Goal: Transaction & Acquisition: Purchase product/service

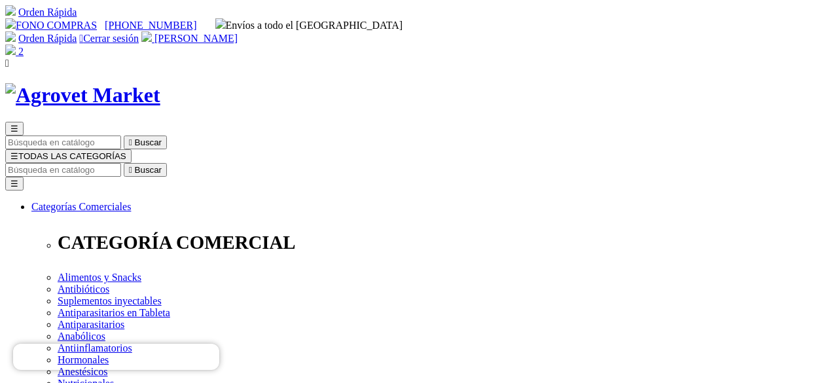
click at [238, 33] on span "[PERSON_NAME]" at bounding box center [195, 38] width 83 height 11
click at [16, 44] on img at bounding box center [10, 49] width 10 height 10
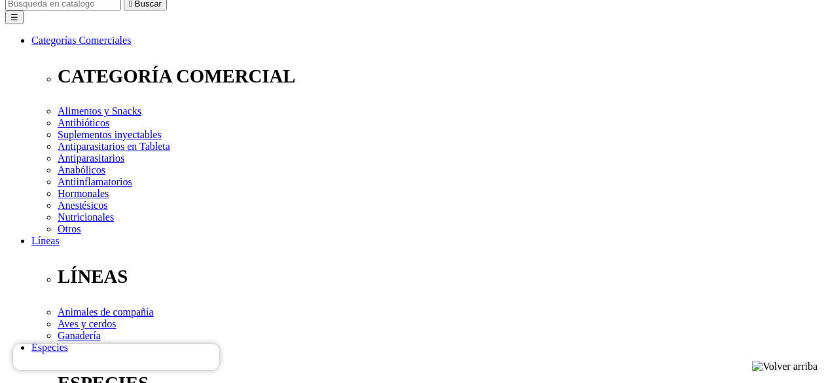
scroll to position [196, 0]
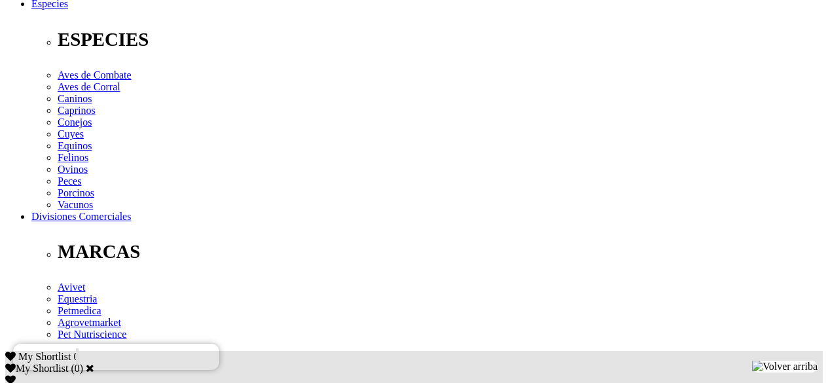
scroll to position [589, 0]
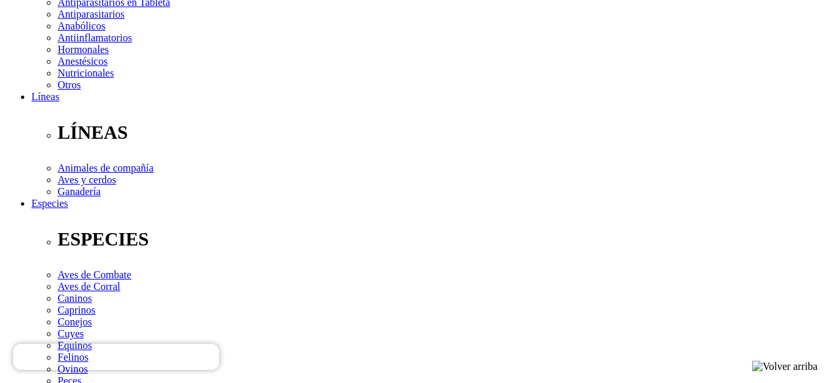
scroll to position [327, 0]
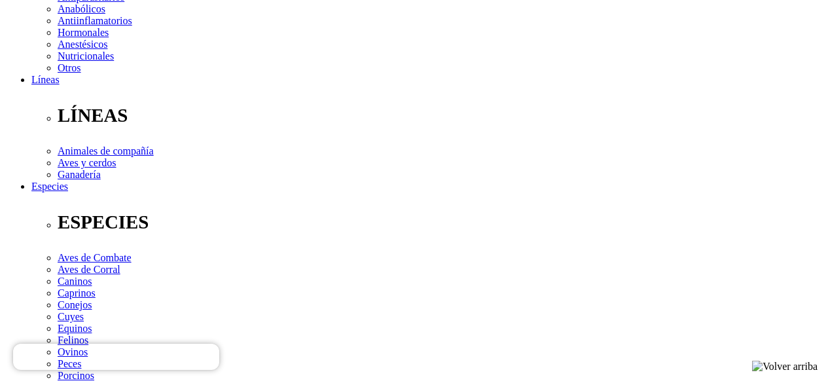
select select "25"
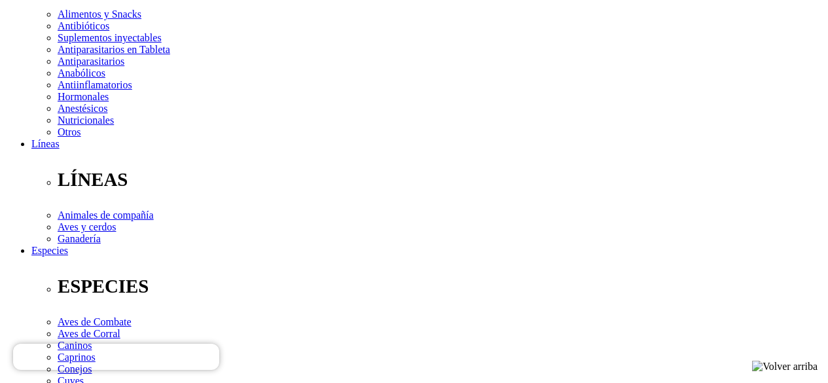
scroll to position [262, 0]
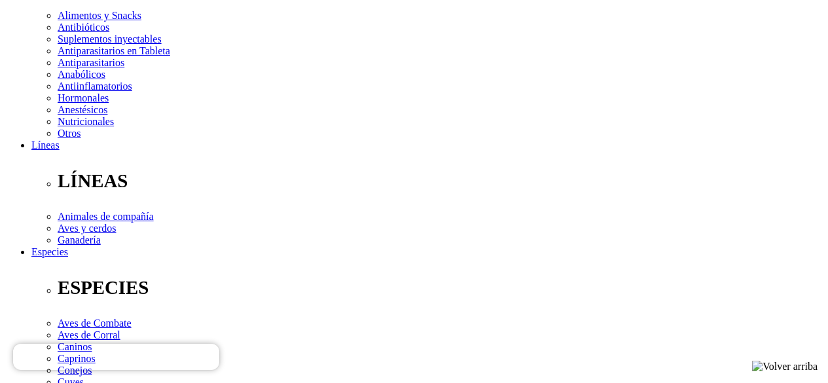
type input "1"
select select "25"
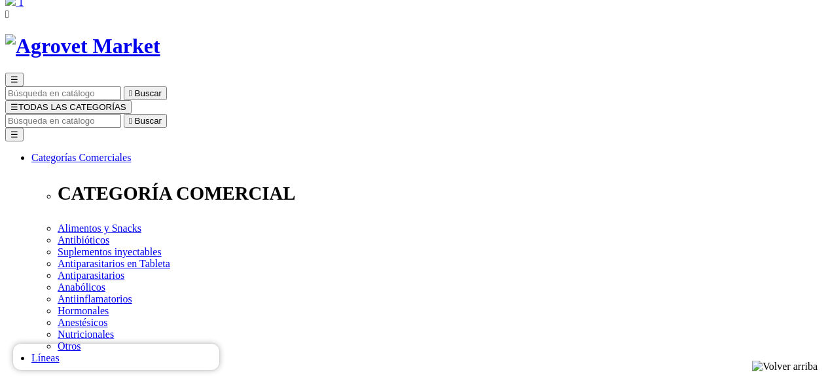
scroll to position [131, 0]
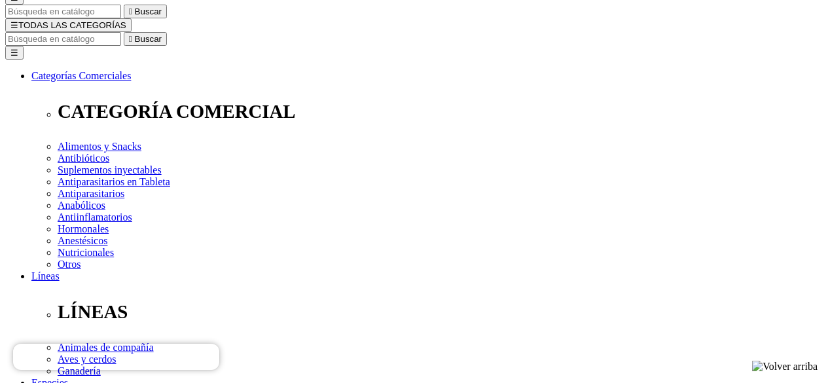
radio input "true"
select select "192"
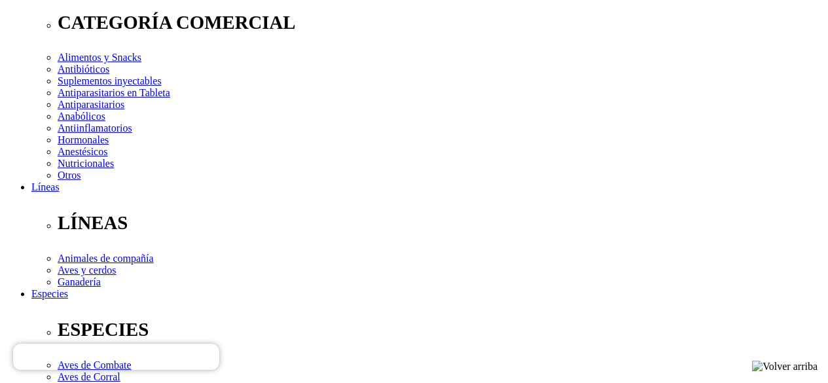
scroll to position [196, 0]
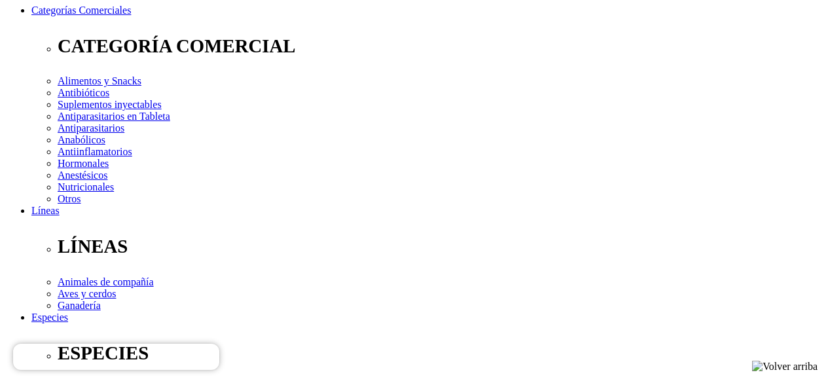
radio input "true"
select select "25"
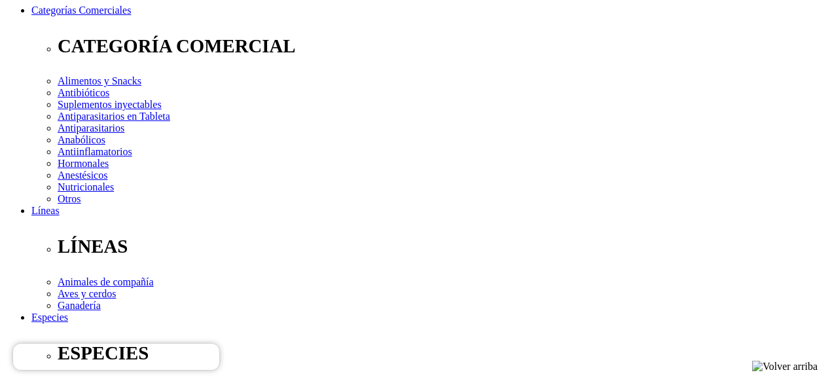
select select "25"
type input "2"
select select "25"
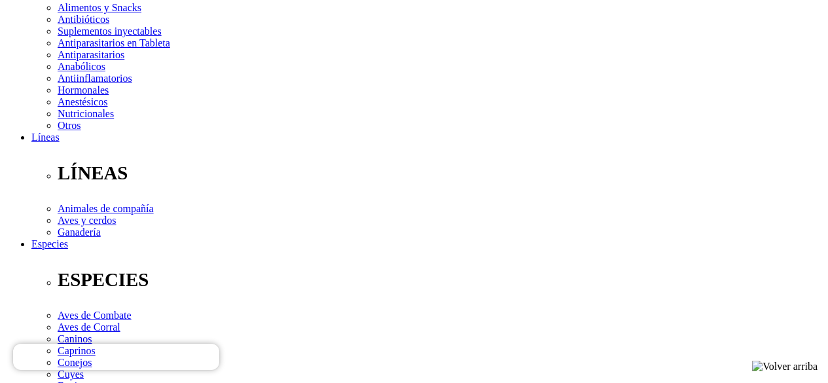
scroll to position [262, 0]
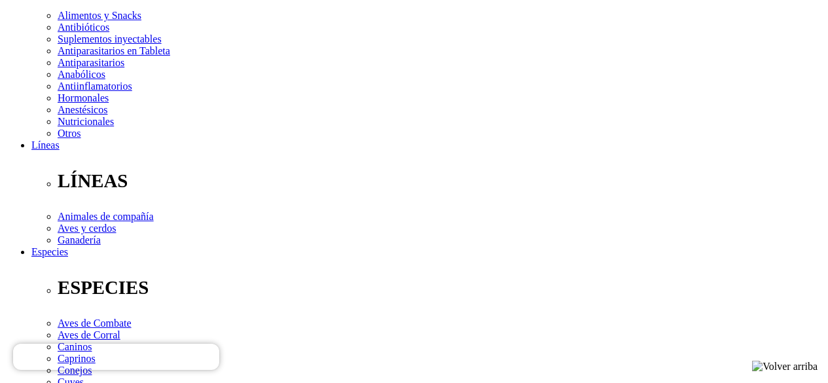
type input "1"
select select "25"
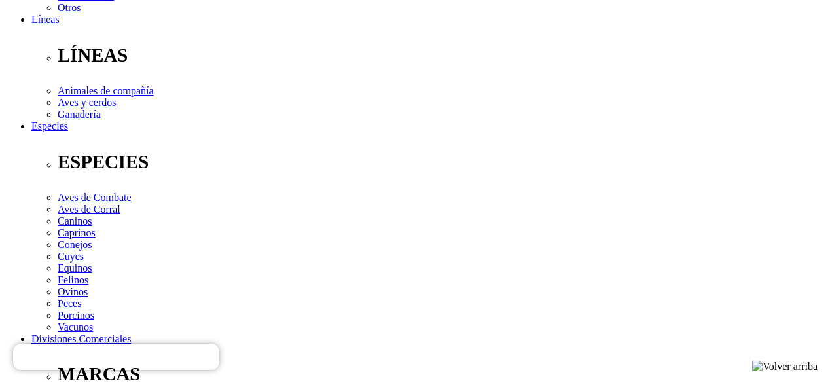
scroll to position [393, 0]
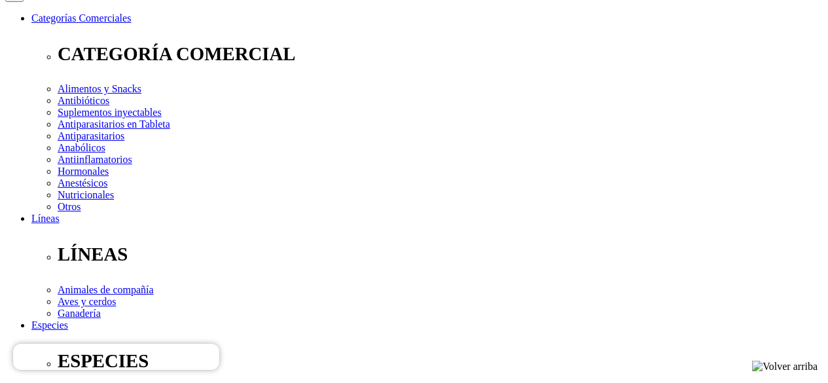
scroll to position [196, 0]
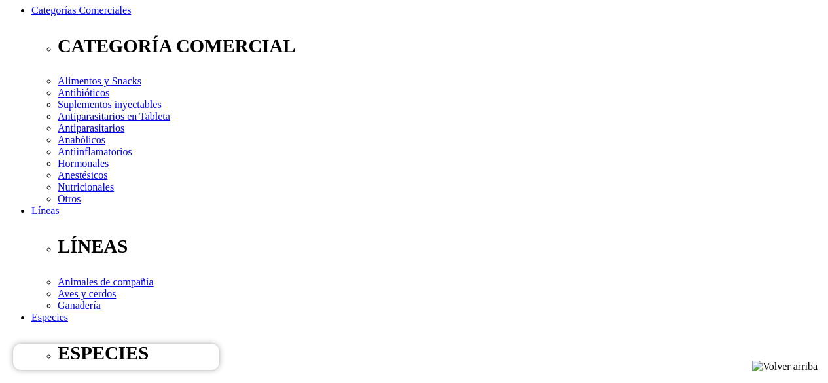
type input "3"
select select "25"
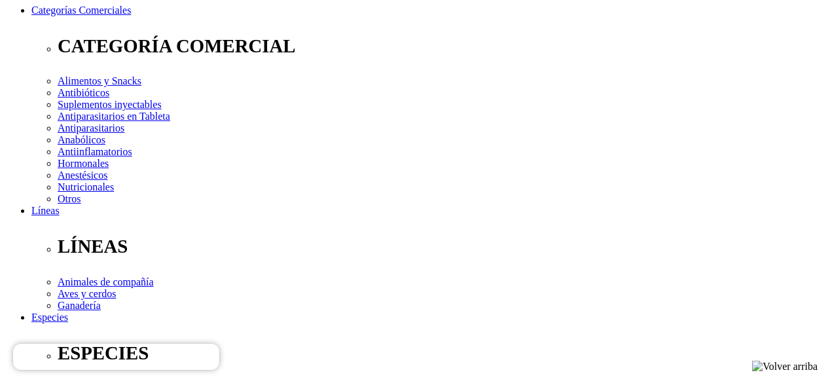
type input "1"
select select "25"
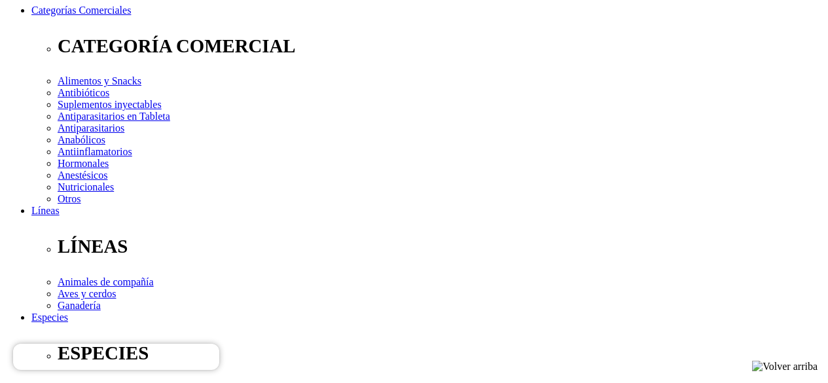
select select "288"
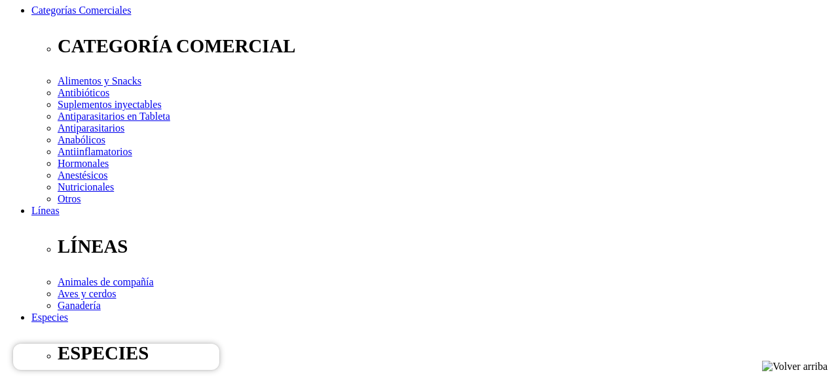
select select "288"
type input "2"
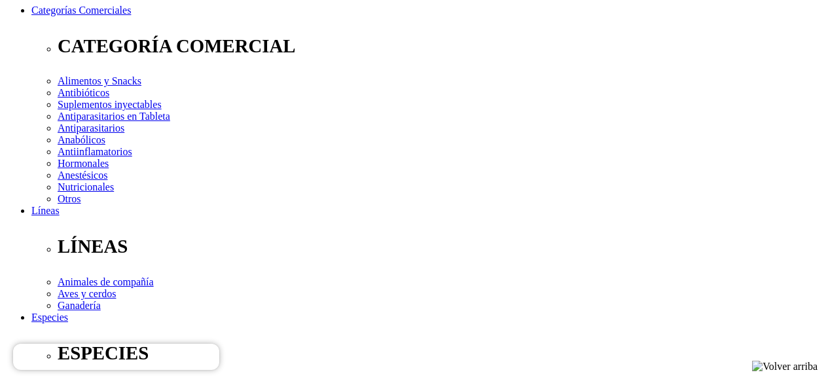
select select "288"
type input "1"
select select "288"
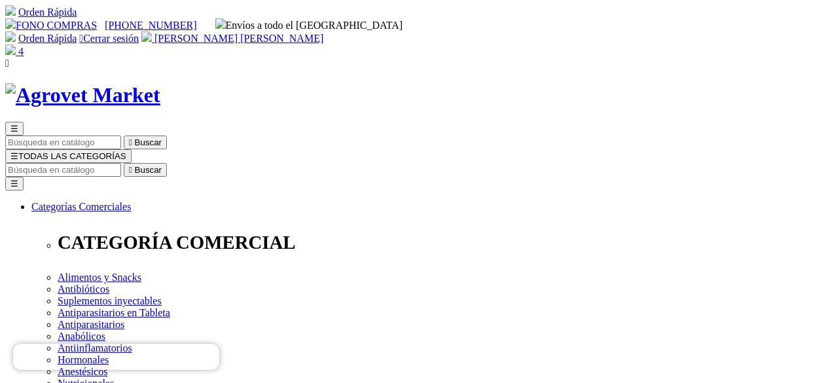
click at [16, 44] on img at bounding box center [10, 49] width 10 height 10
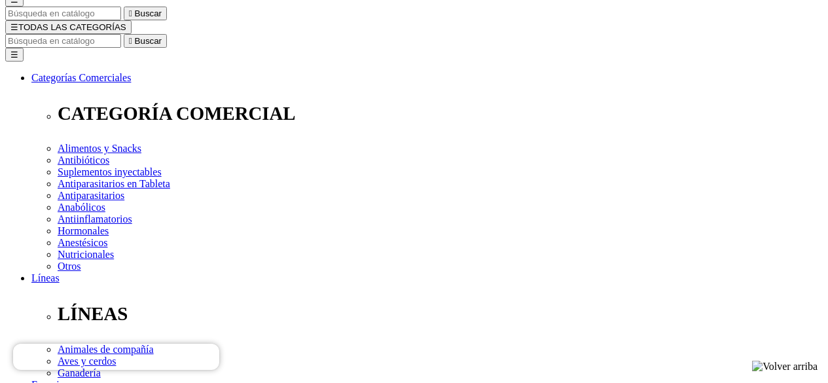
scroll to position [131, 0]
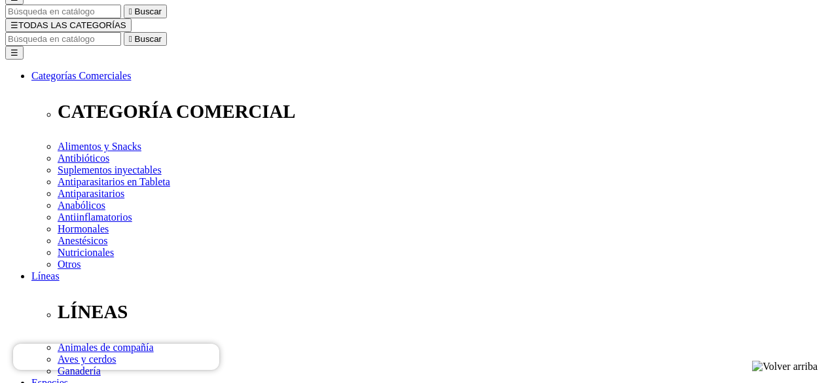
type input "2"
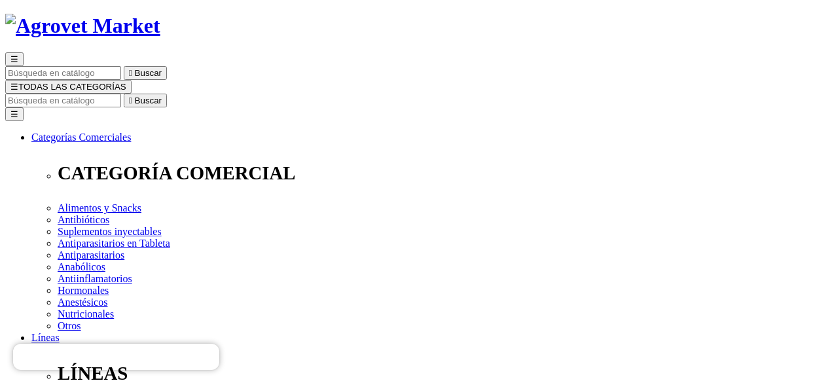
scroll to position [0, 0]
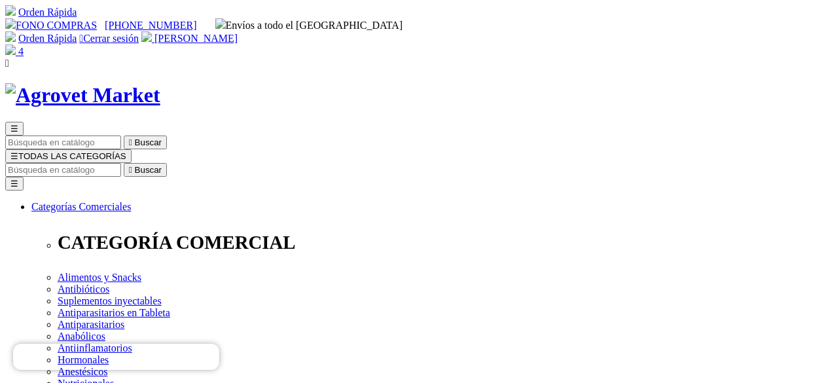
click at [121, 163] on input "Buscar" at bounding box center [63, 170] width 116 height 14
type input "p"
click at [207, 165] on icon "" at bounding box center [204, 170] width 3 height 10
click at [121, 163] on input "p" at bounding box center [63, 170] width 116 height 14
type input "pensp"
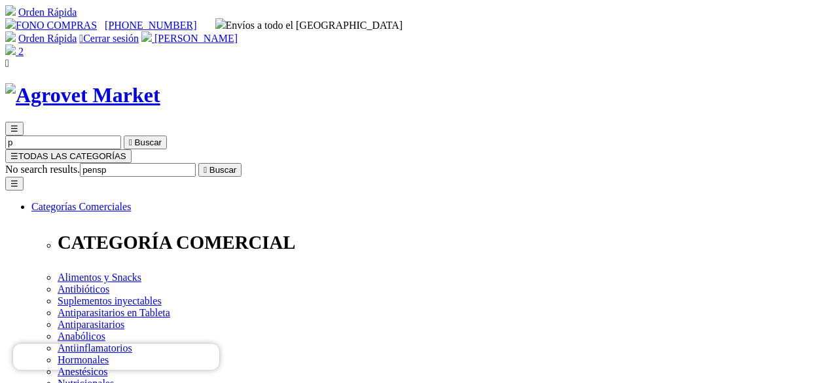
click at [238, 33] on span "[PERSON_NAME]" at bounding box center [195, 38] width 83 height 11
click at [16, 44] on img at bounding box center [10, 49] width 10 height 10
click at [238, 33] on span "[PERSON_NAME]" at bounding box center [195, 38] width 83 height 11
click at [16, 44] on img at bounding box center [10, 49] width 10 height 10
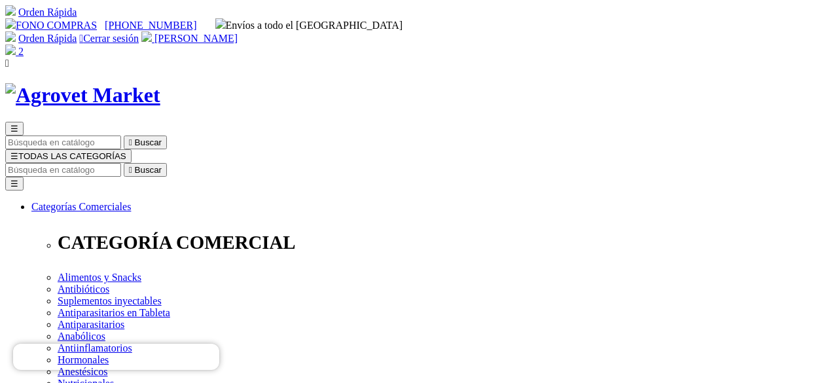
click at [238, 33] on span "[PERSON_NAME]" at bounding box center [195, 38] width 83 height 11
click at [16, 44] on img at bounding box center [10, 49] width 10 height 10
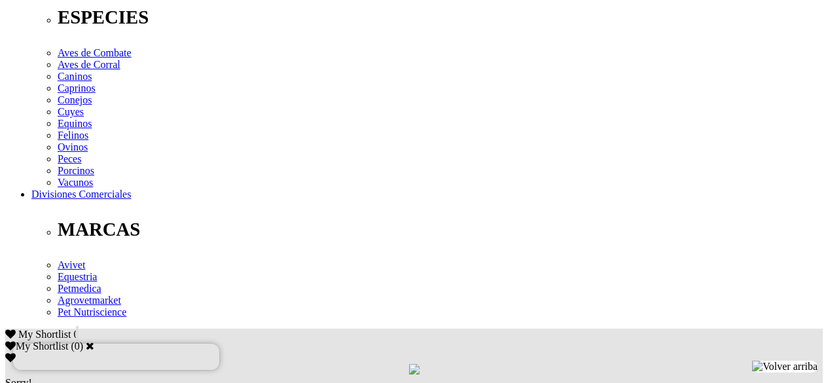
scroll to position [523, 0]
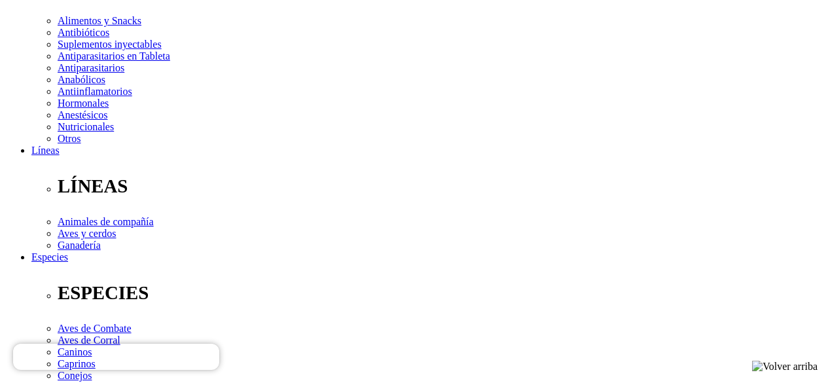
scroll to position [262, 0]
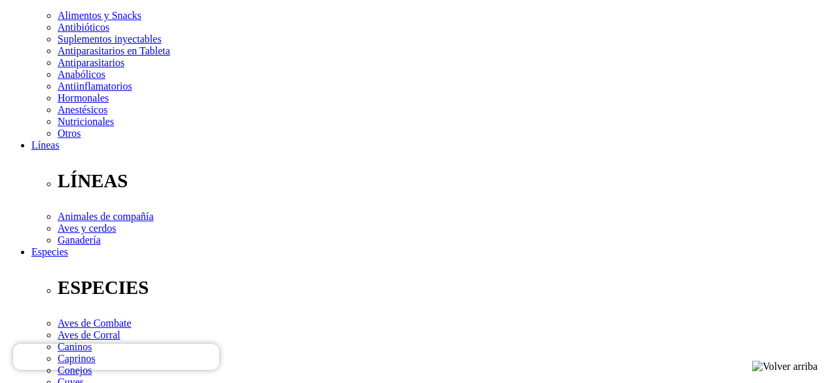
select select "101"
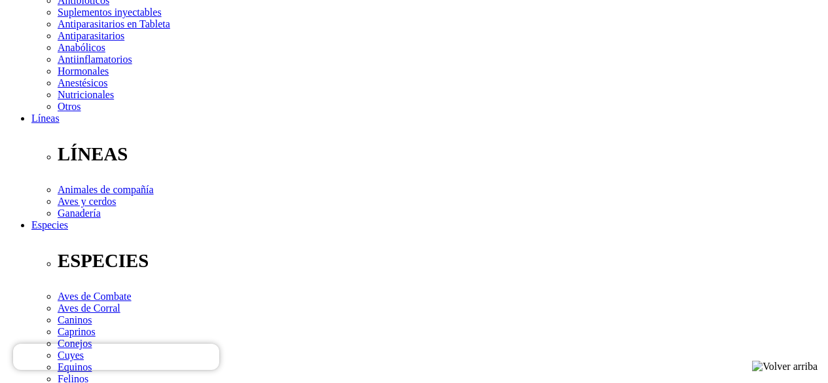
scroll to position [327, 0]
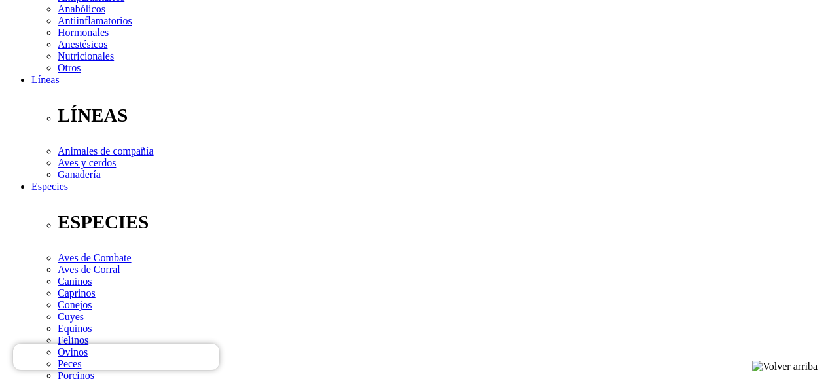
select select "100"
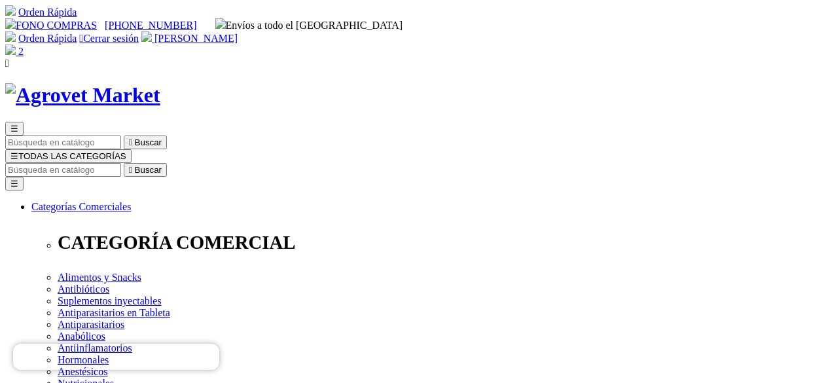
click at [132, 165] on icon "" at bounding box center [130, 170] width 3 height 10
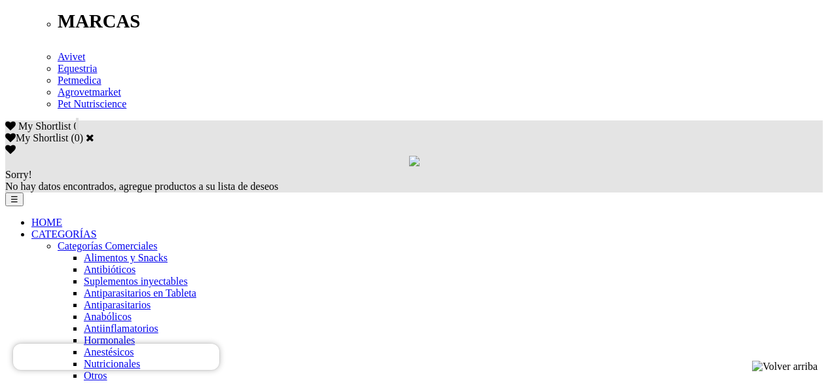
scroll to position [720, 0]
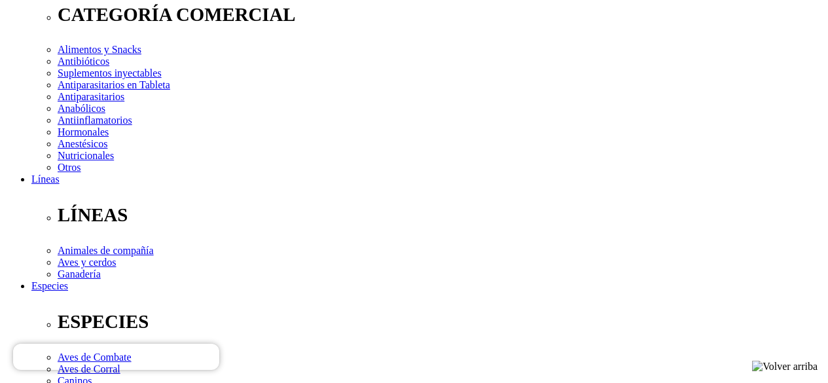
scroll to position [262, 0]
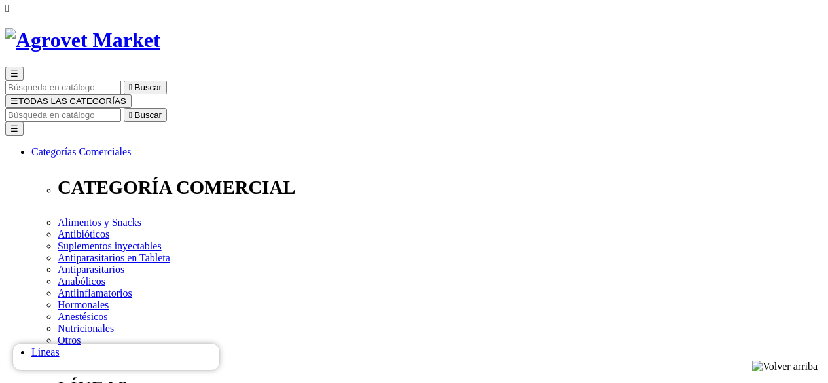
scroll to position [131, 0]
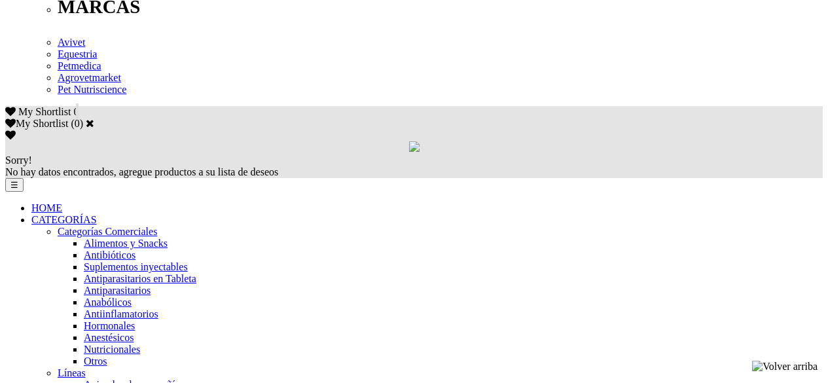
scroll to position [785, 0]
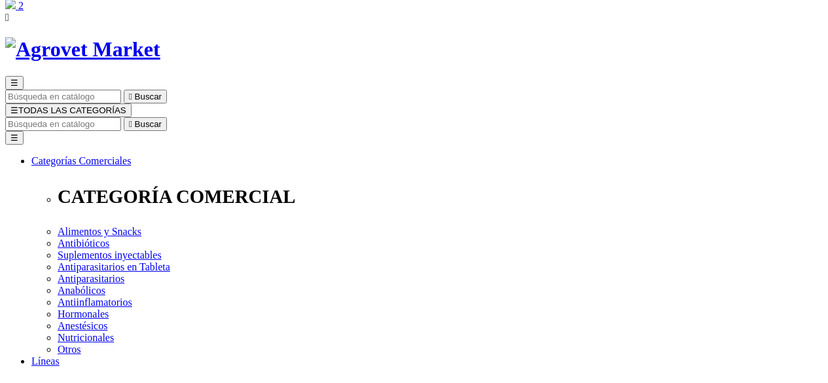
scroll to position [65, 0]
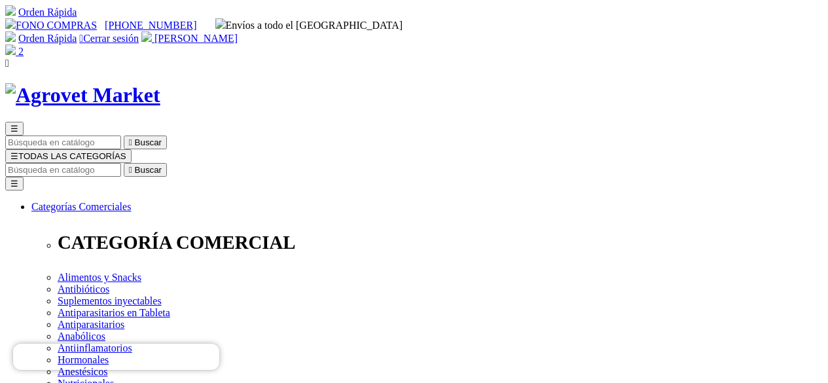
click at [18, 151] on span "☰" at bounding box center [14, 156] width 8 height 10
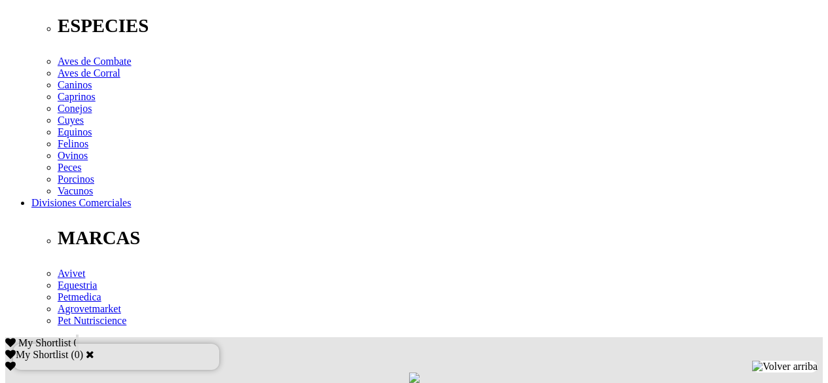
scroll to position [458, 0]
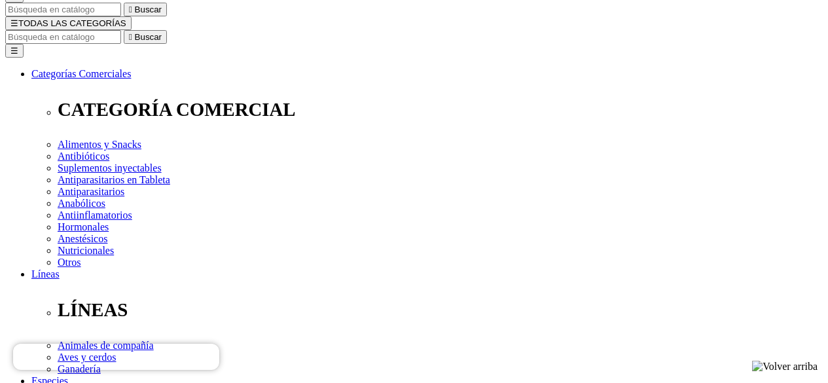
scroll to position [131, 0]
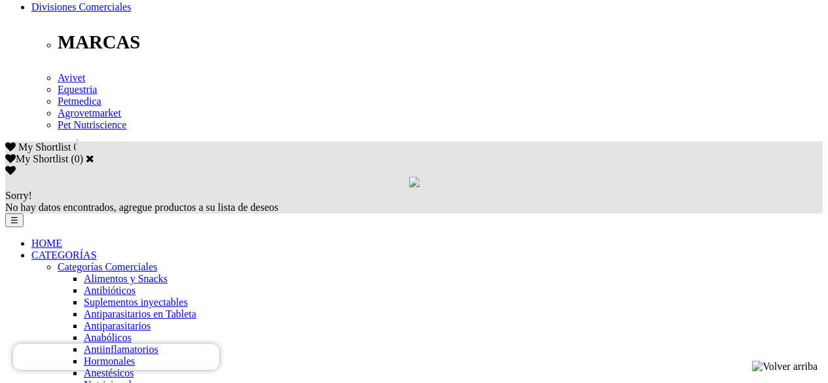
scroll to position [720, 0]
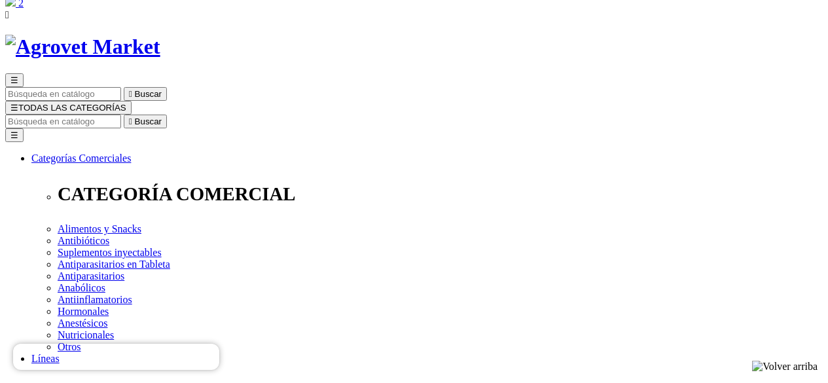
scroll to position [131, 0]
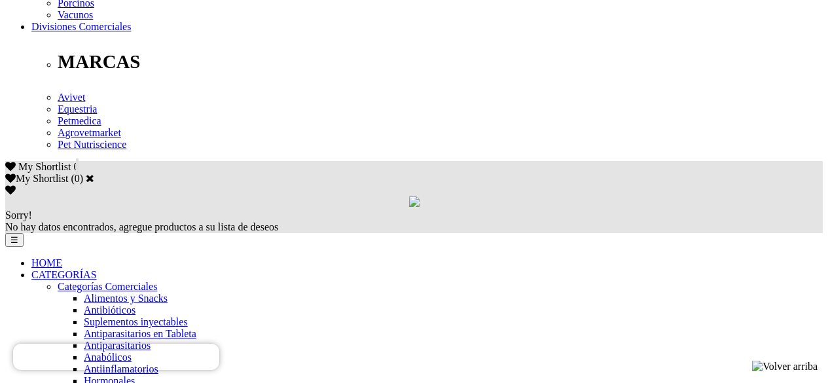
scroll to position [720, 0]
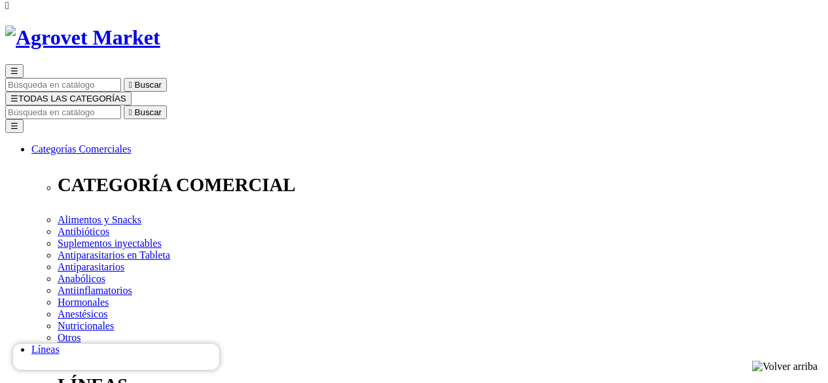
scroll to position [196, 0]
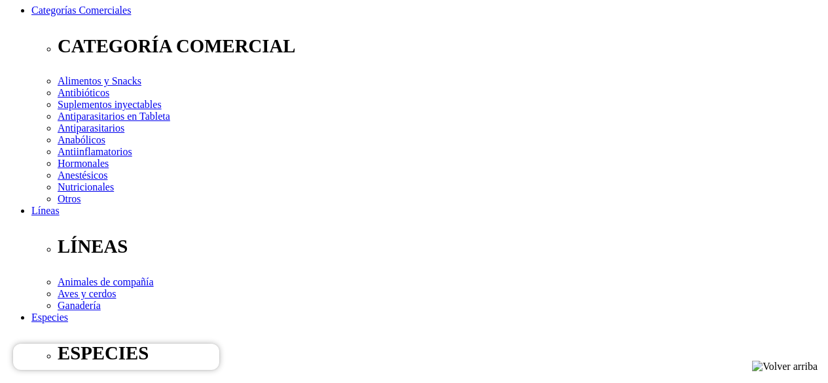
select select "2"
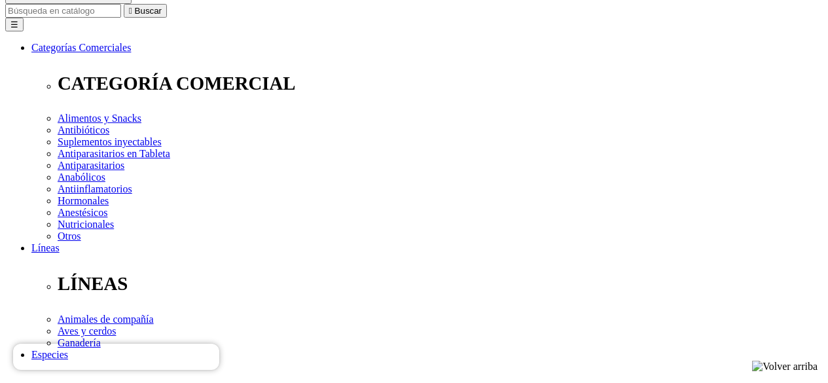
scroll to position [157, 0]
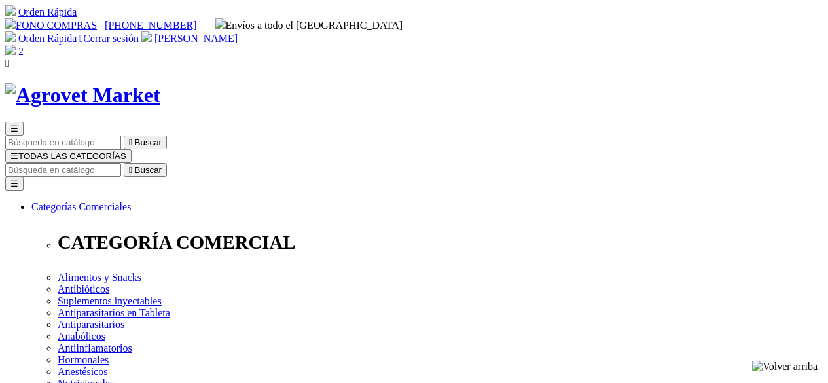
select select "2"
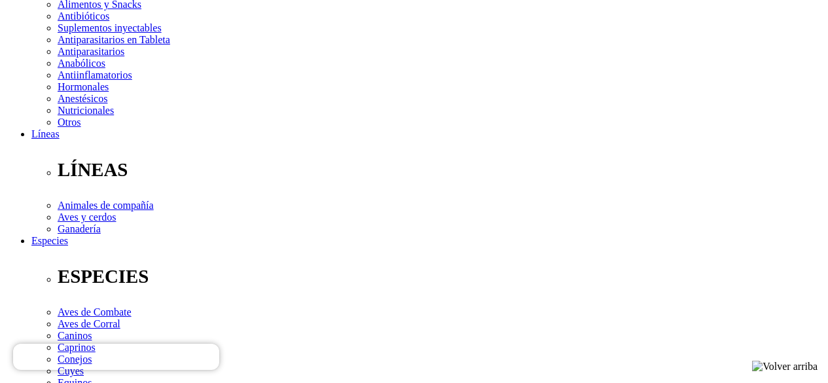
scroll to position [262, 0]
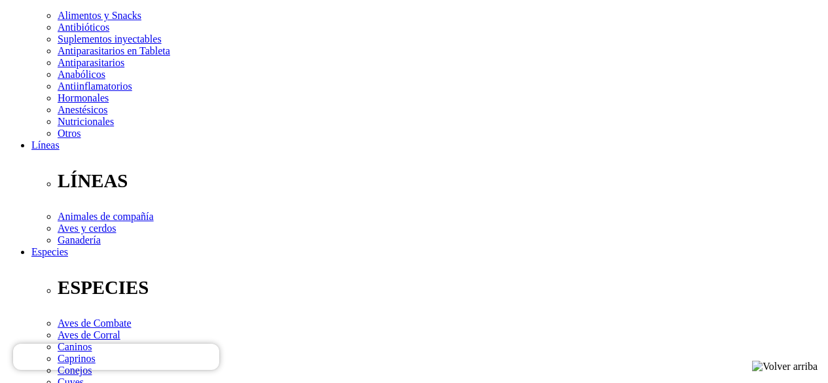
type input "1"
select select "2"
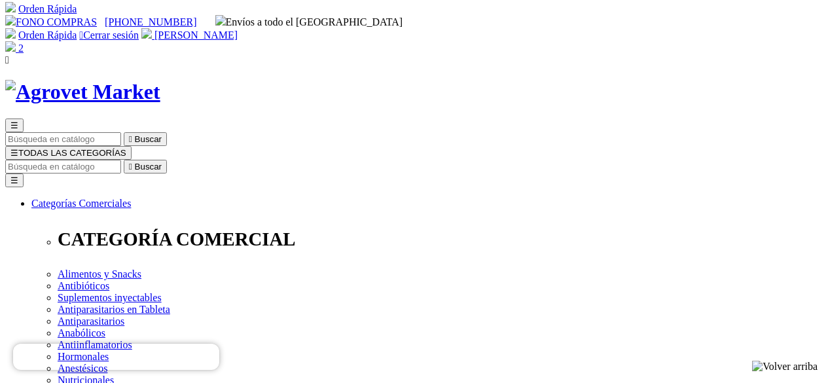
scroll to position [0, 0]
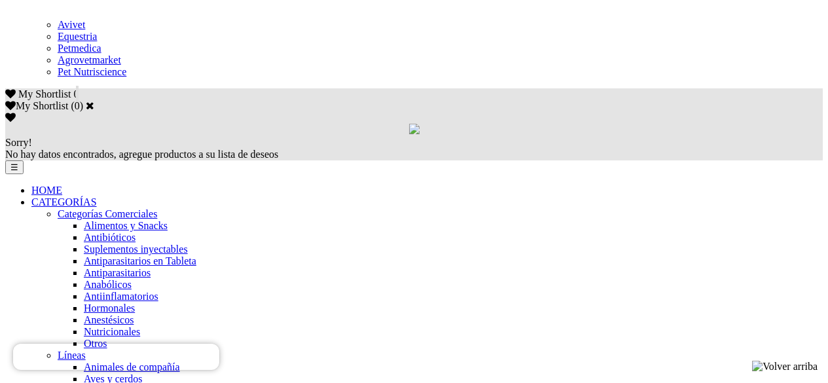
scroll to position [851, 0]
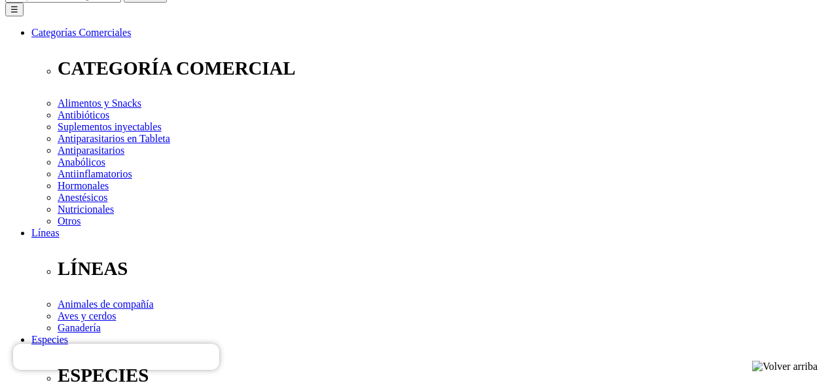
scroll to position [196, 0]
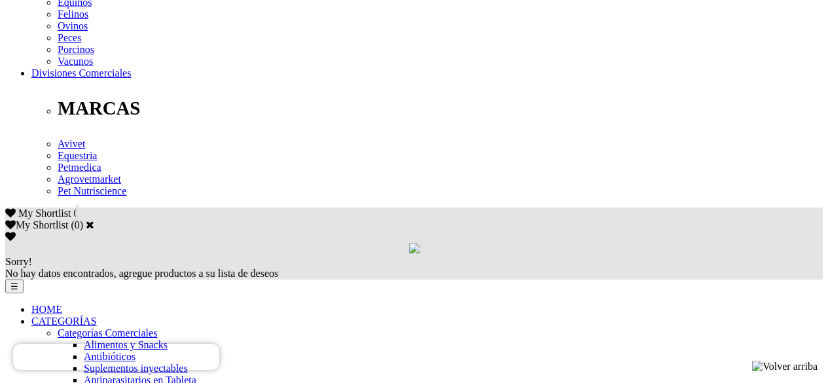
scroll to position [654, 0]
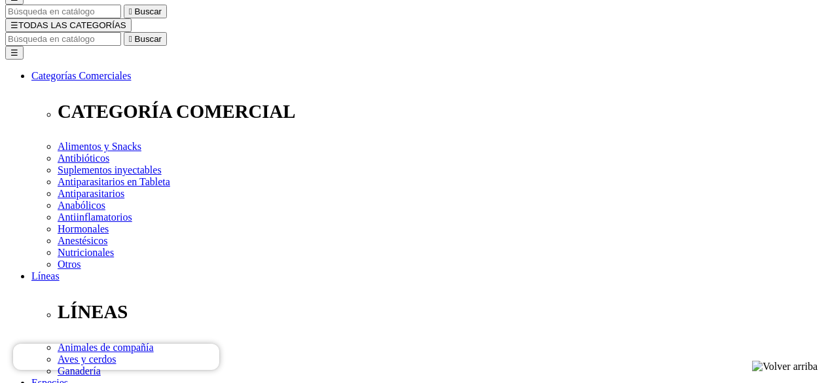
scroll to position [196, 0]
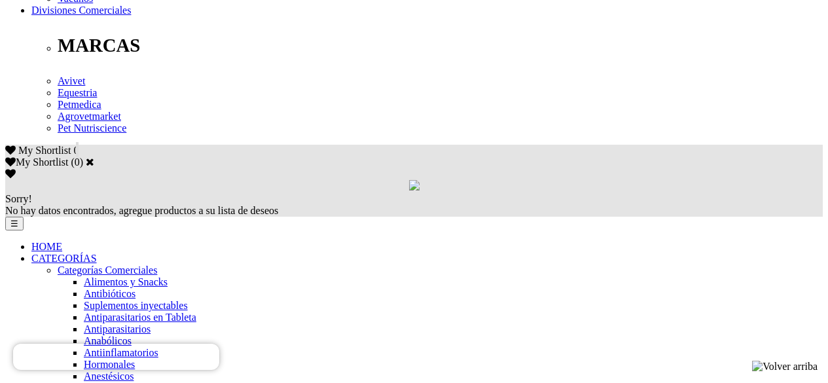
scroll to position [720, 0]
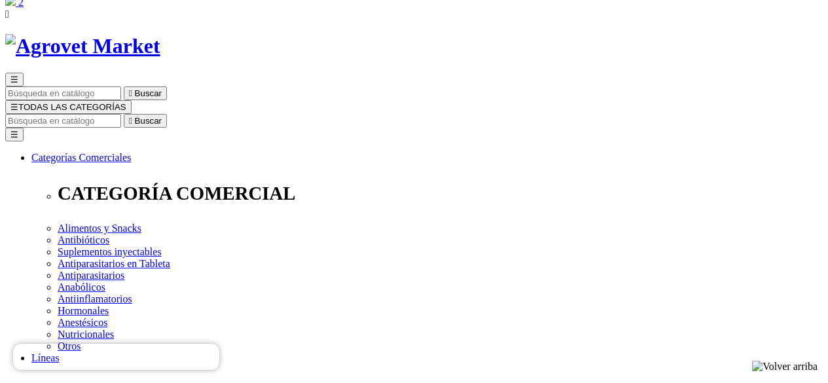
scroll to position [131, 0]
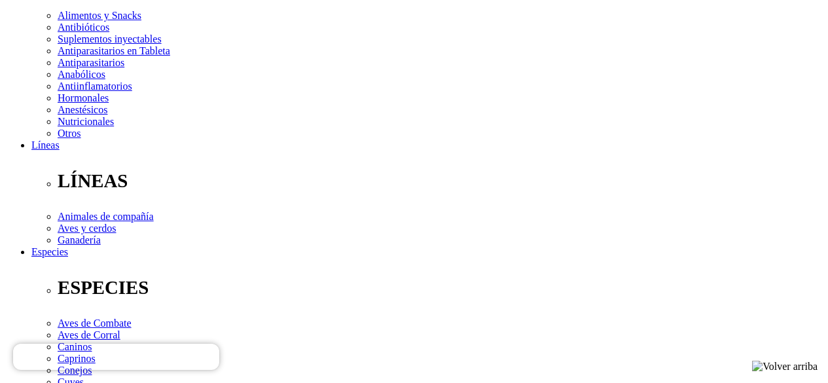
scroll to position [196, 0]
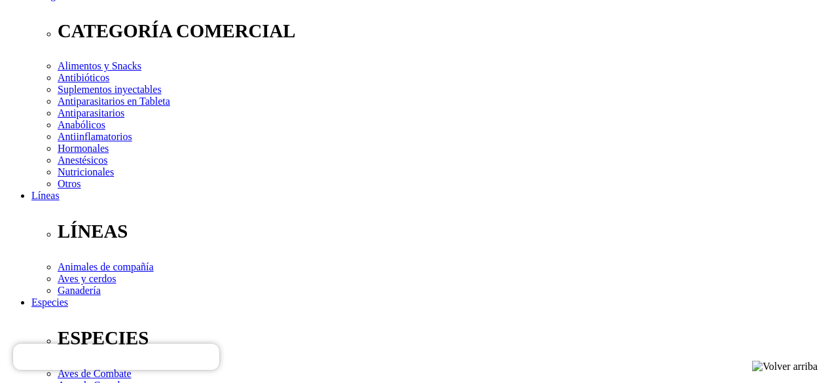
scroll to position [262, 0]
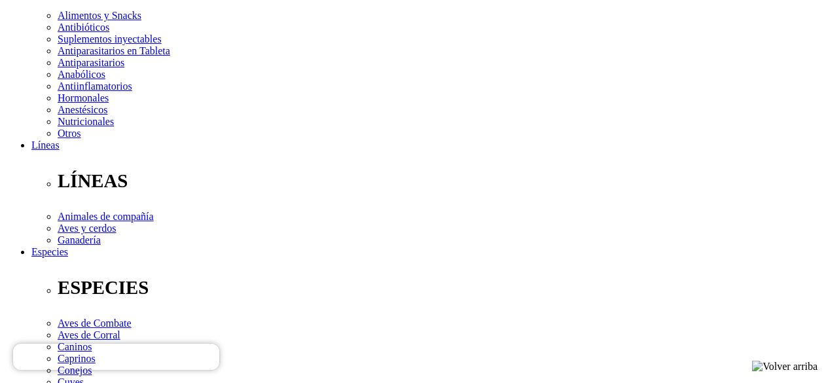
type input "1"
select select "3"
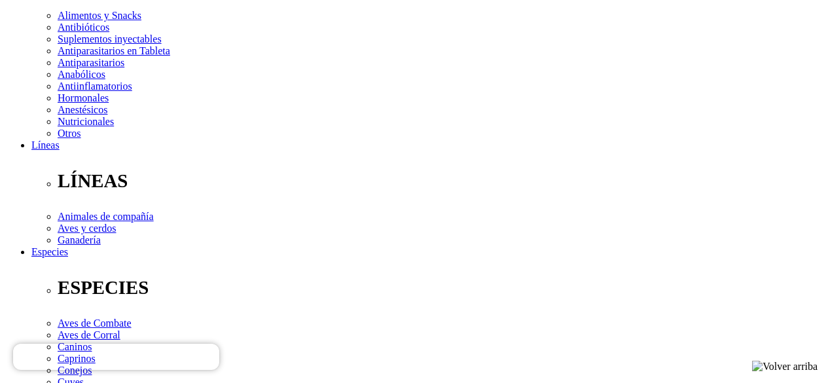
select select "3"
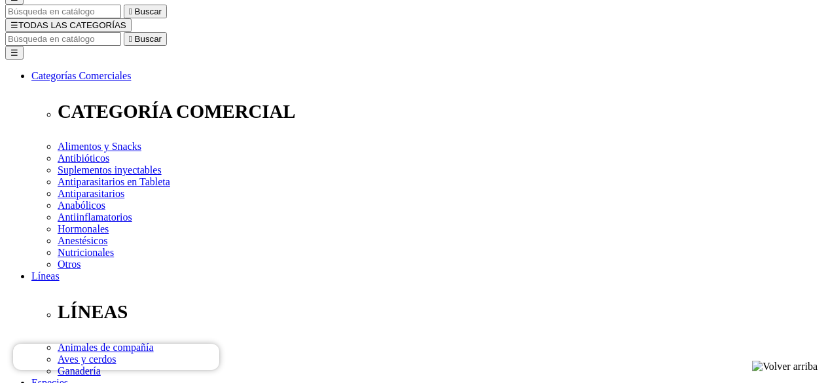
scroll to position [65, 0]
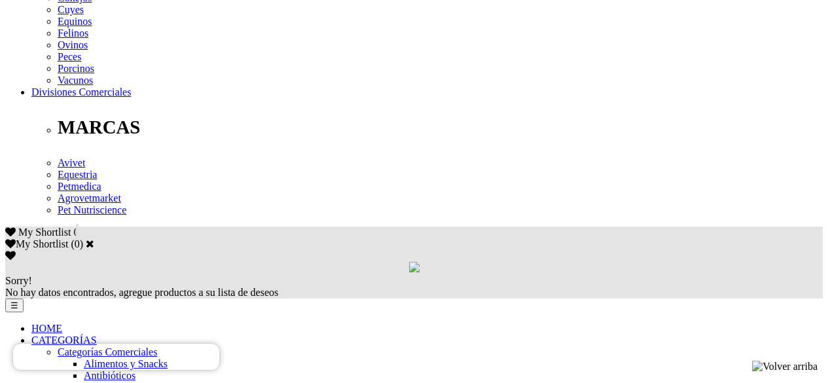
scroll to position [654, 0]
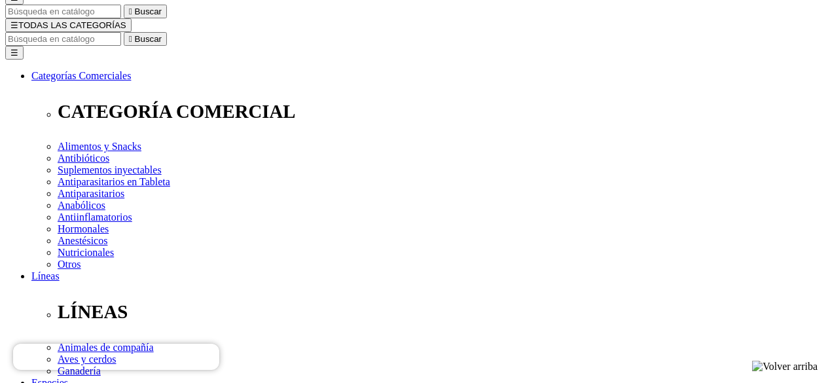
scroll to position [327, 0]
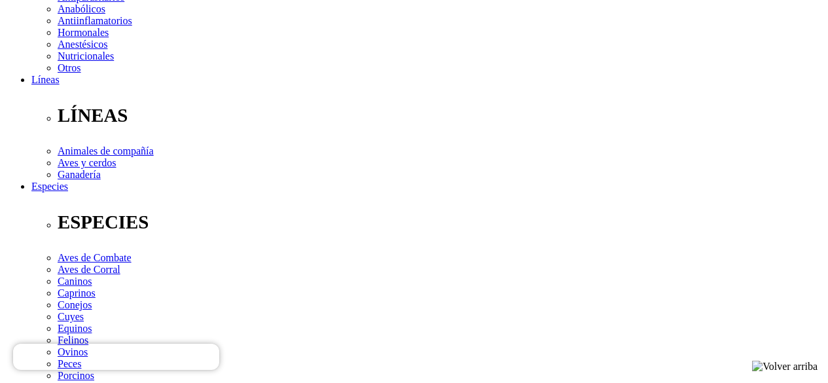
select select "2"
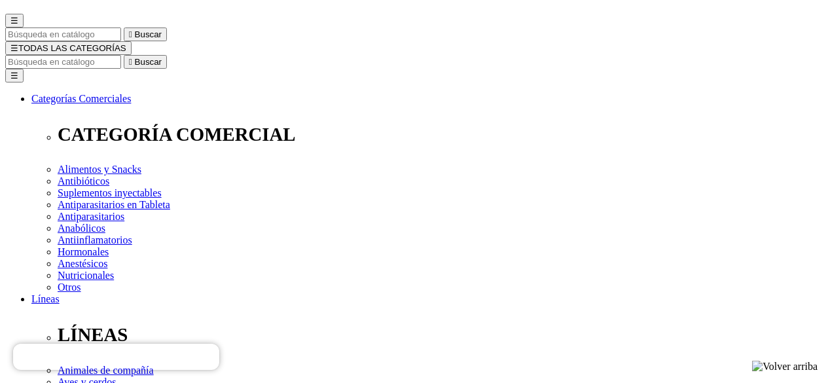
scroll to position [262, 0]
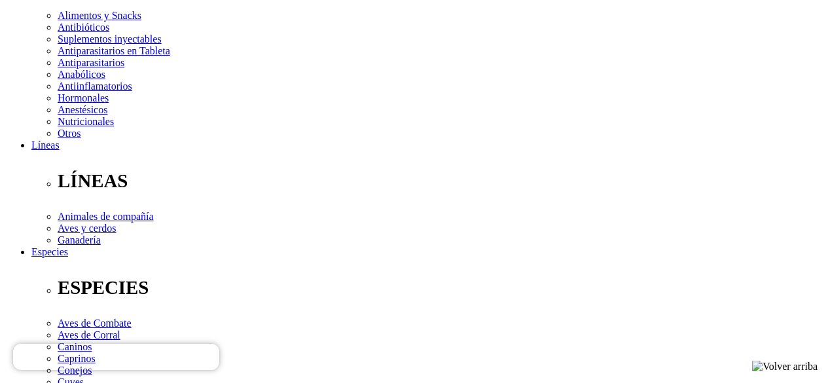
select select "2"
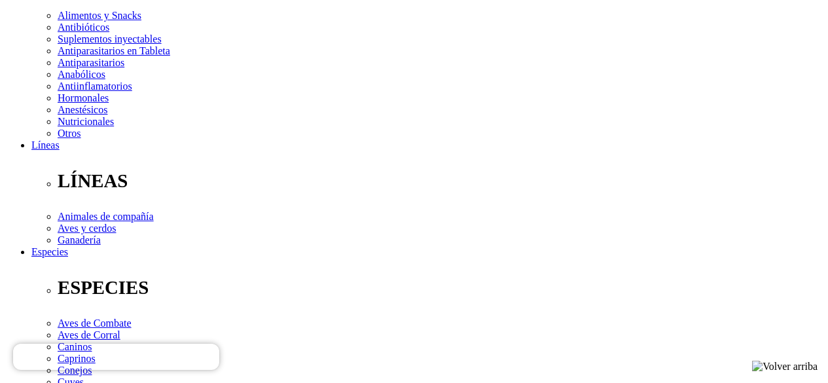
select select "2"
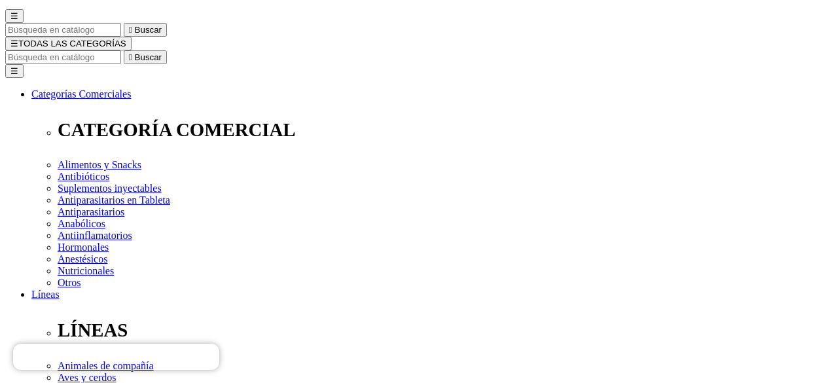
scroll to position [0, 0]
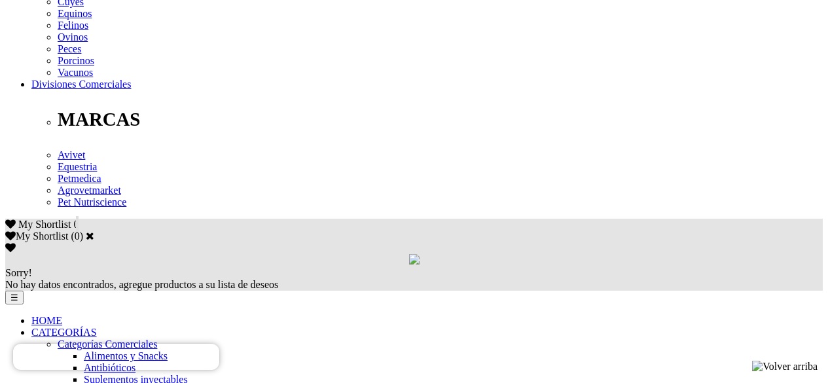
scroll to position [654, 0]
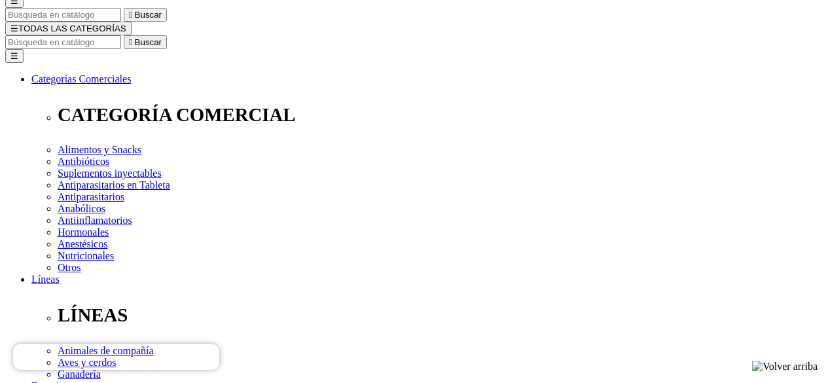
scroll to position [131, 0]
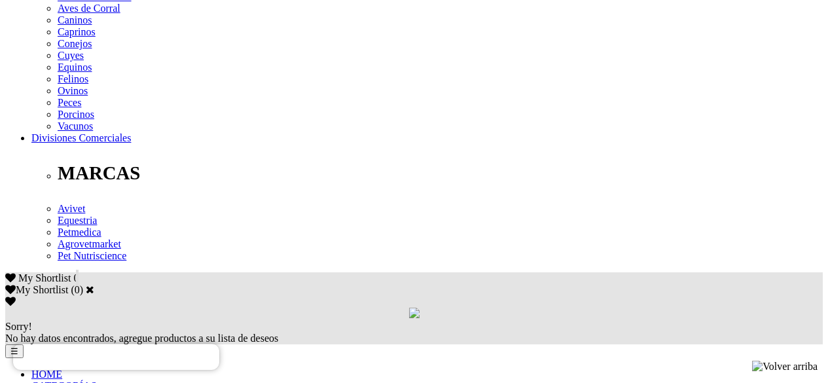
scroll to position [589, 0]
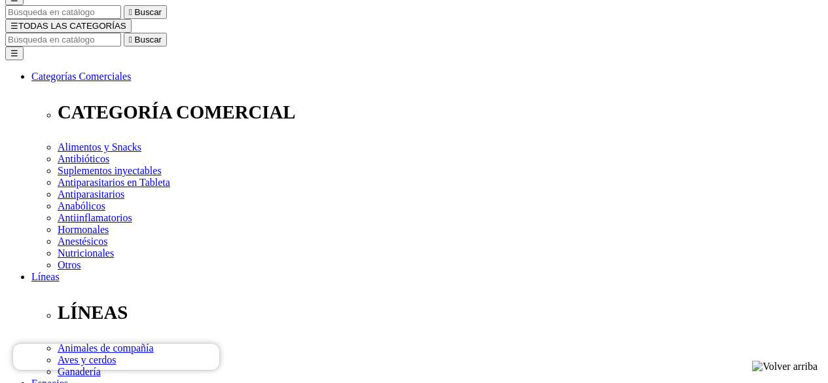
scroll to position [131, 0]
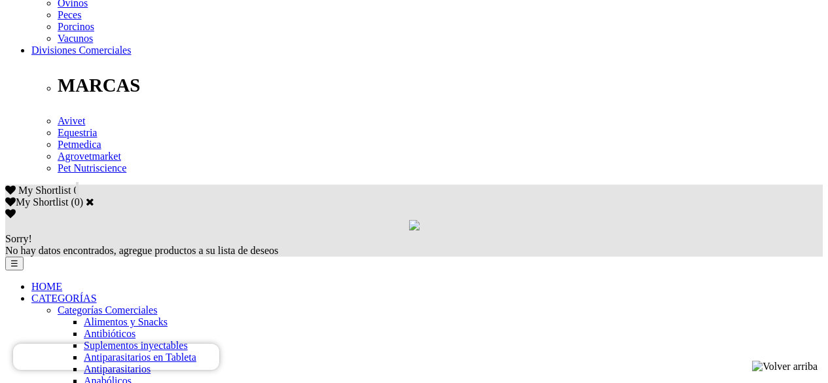
scroll to position [654, 0]
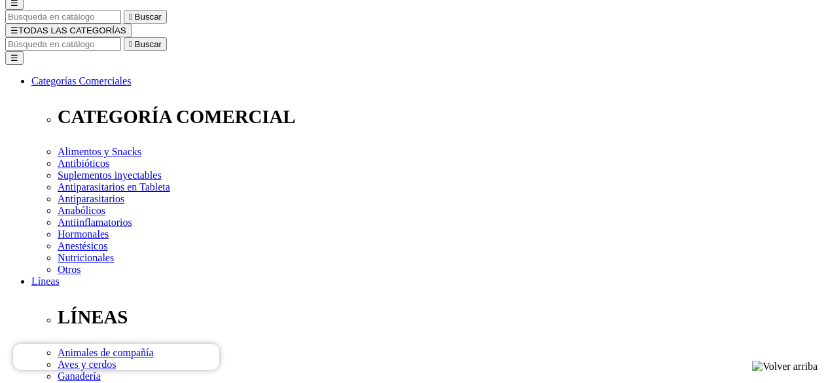
scroll to position [131, 0]
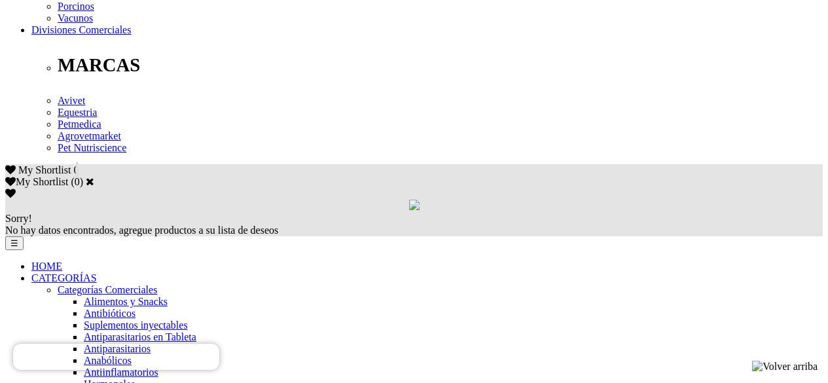
scroll to position [720, 0]
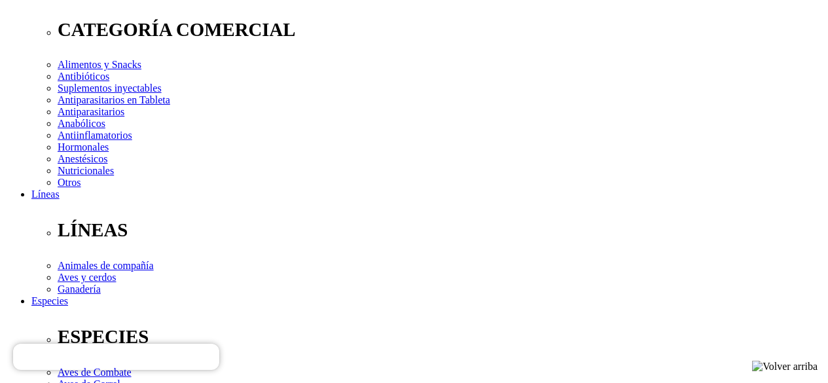
scroll to position [262, 0]
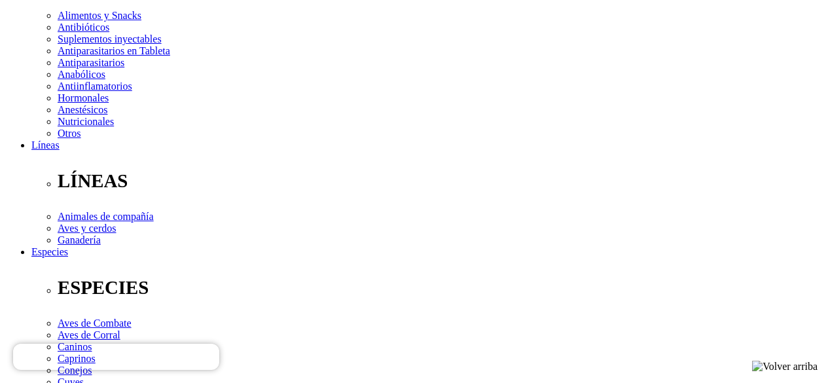
select select "3"
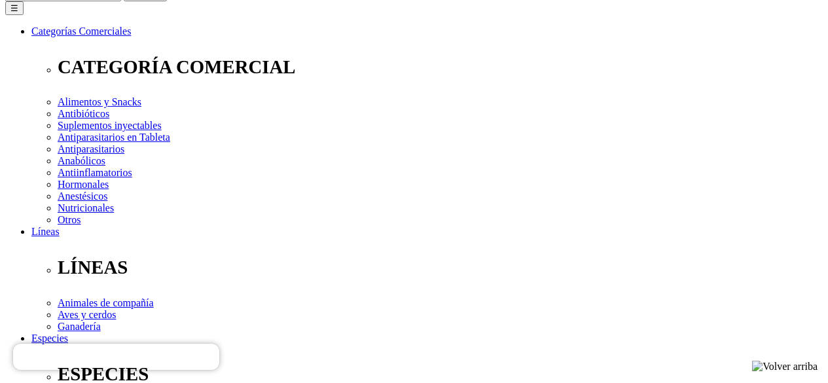
scroll to position [196, 0]
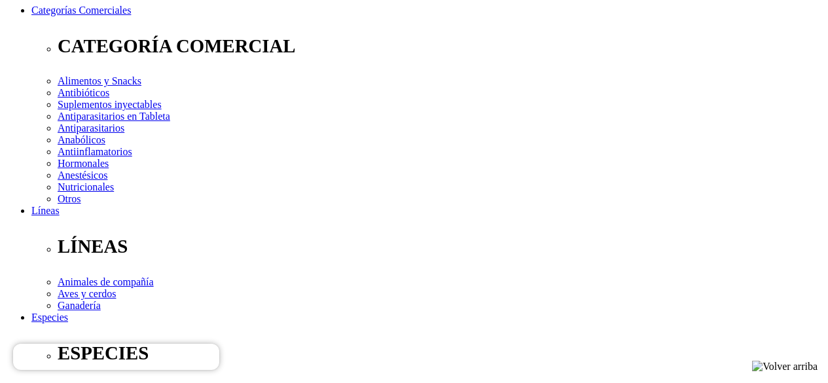
select select "2"
select select "3"
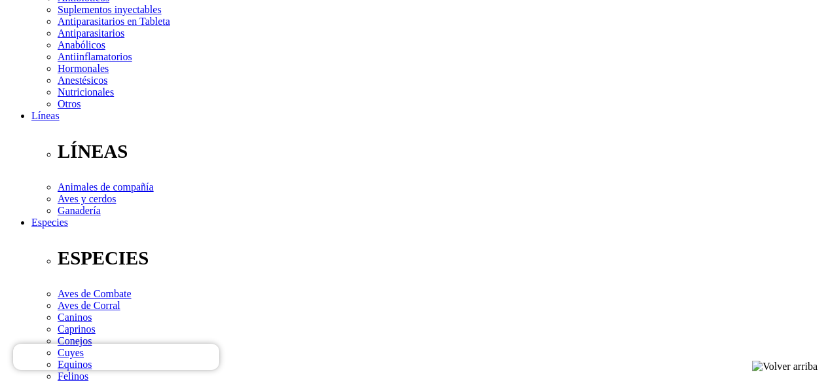
scroll to position [262, 0]
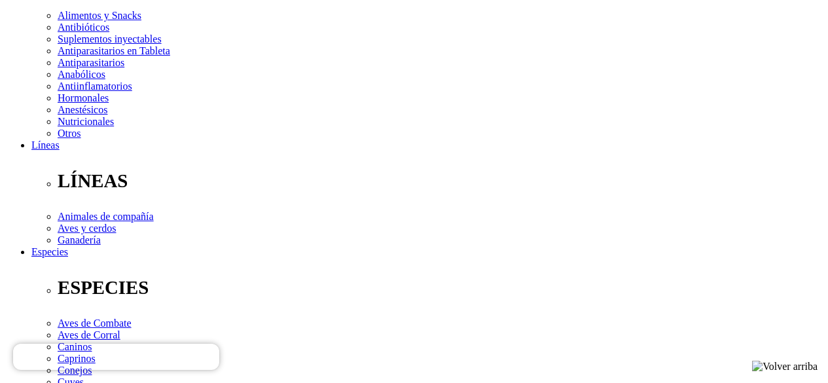
select select "2"
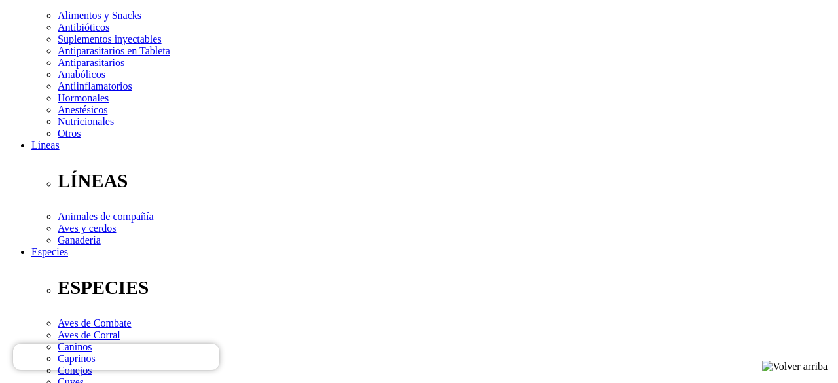
select select "2"
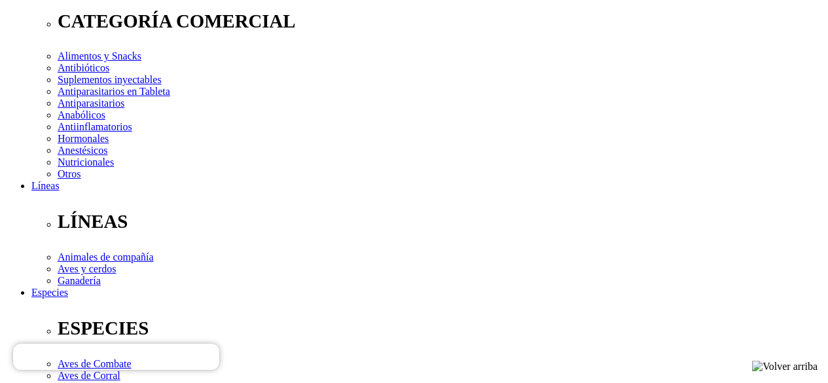
scroll to position [196, 0]
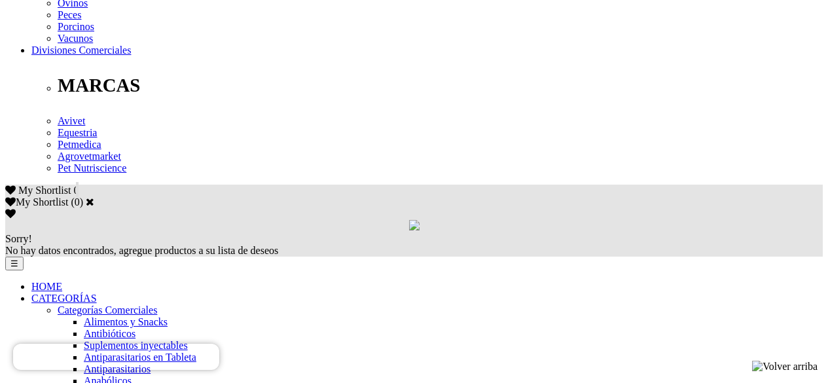
scroll to position [654, 0]
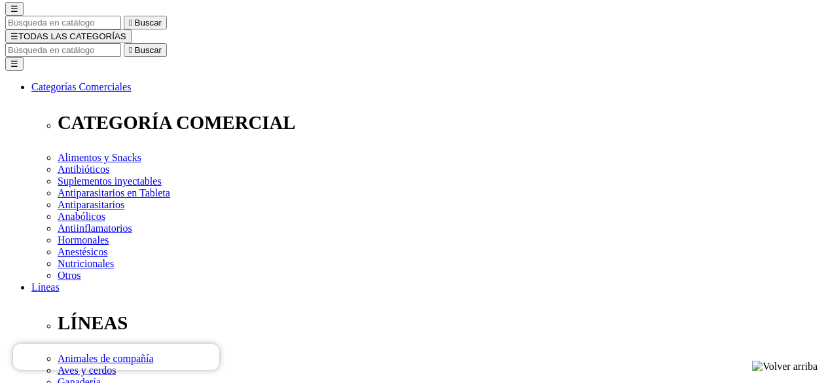
scroll to position [131, 0]
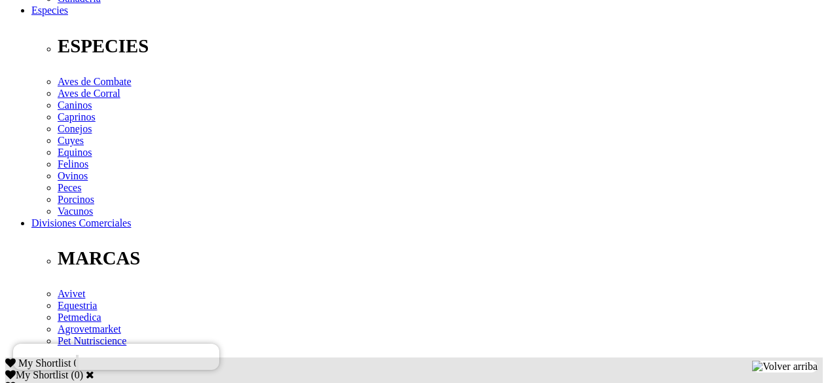
scroll to position [589, 0]
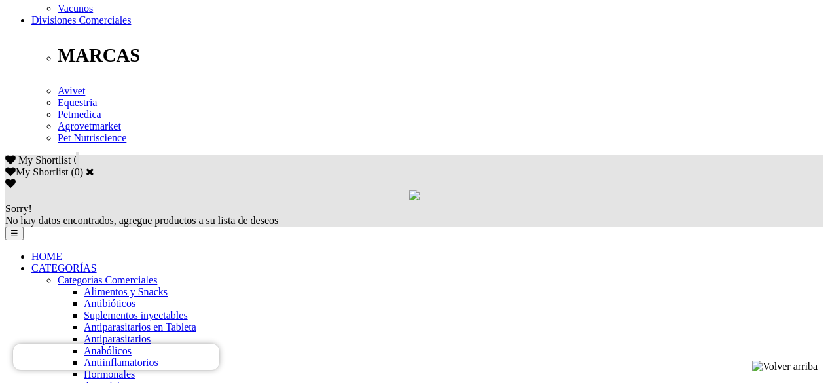
scroll to position [720, 0]
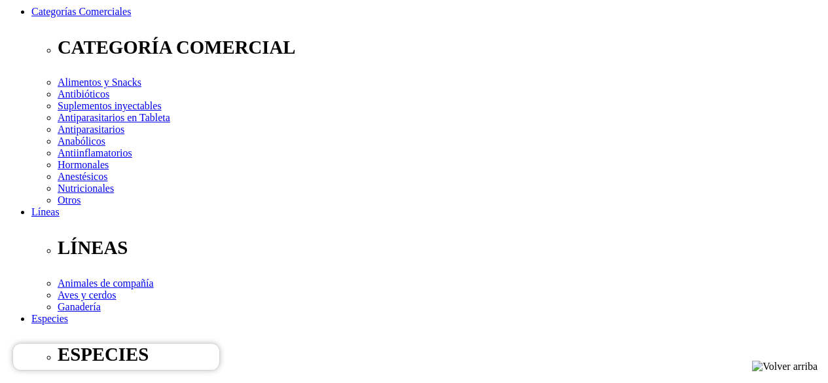
scroll to position [196, 0]
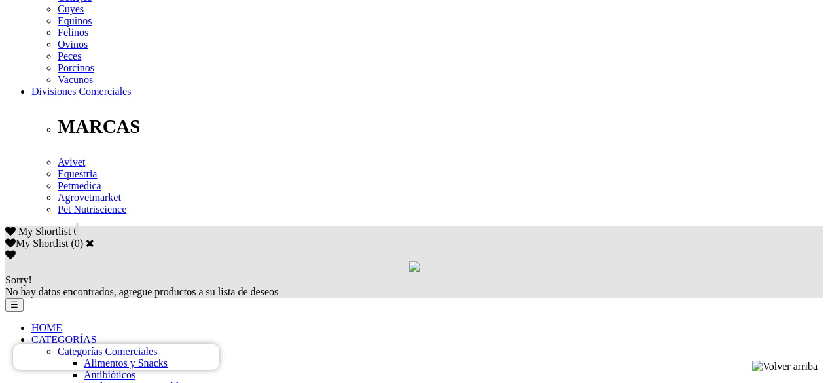
scroll to position [654, 0]
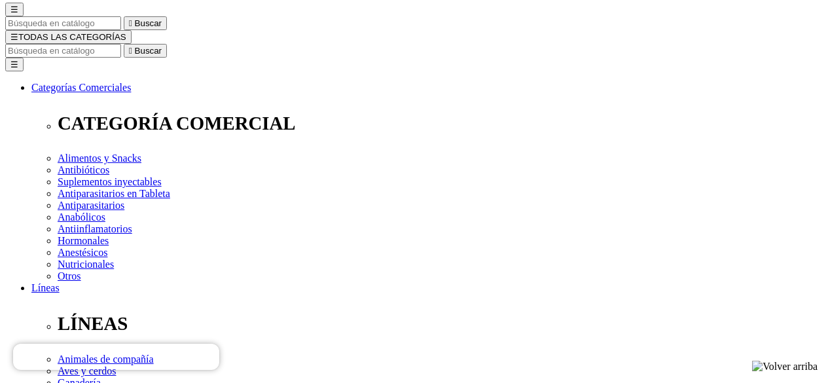
scroll to position [131, 0]
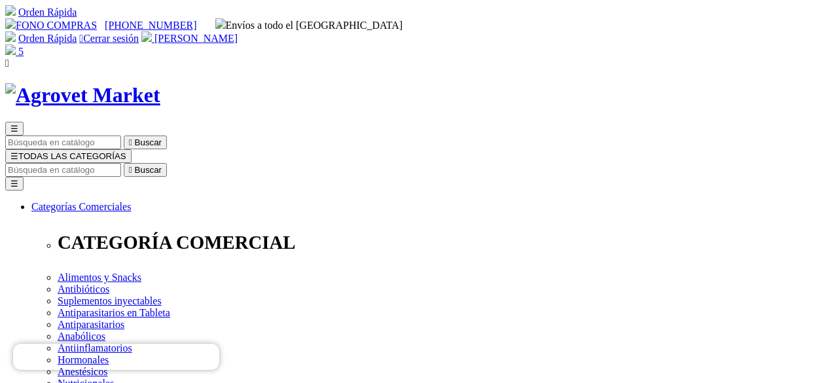
click at [16, 44] on img at bounding box center [10, 49] width 10 height 10
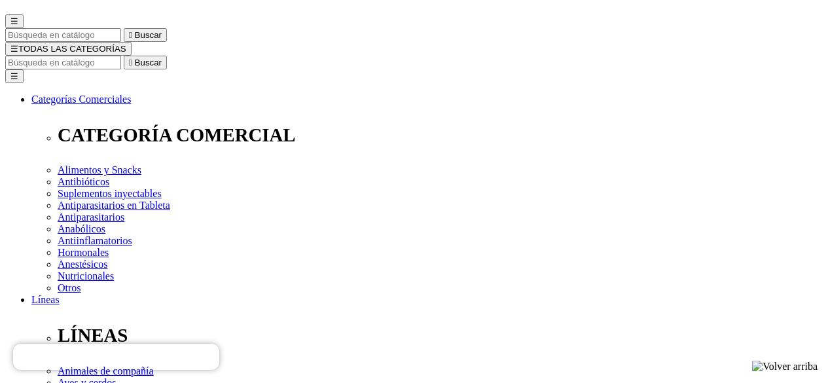
scroll to position [131, 0]
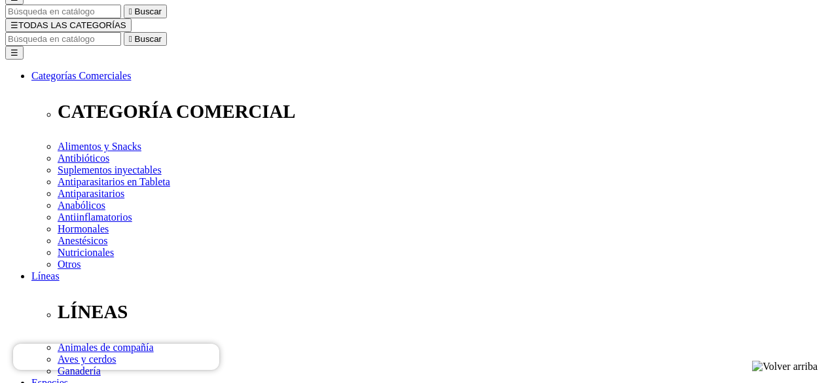
type input "1"
type input "2"
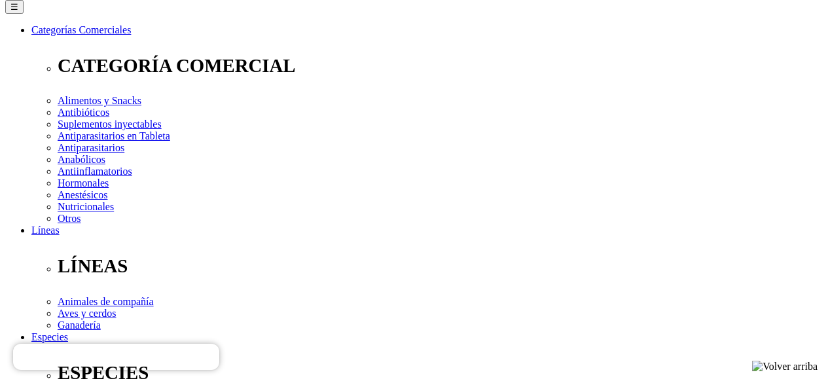
scroll to position [196, 0]
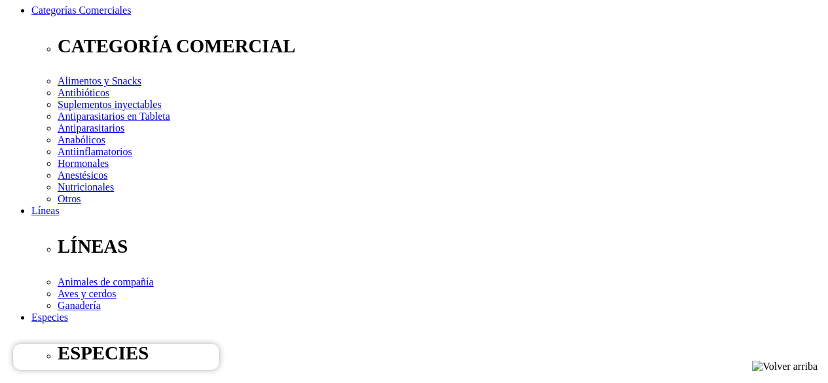
type input "1"
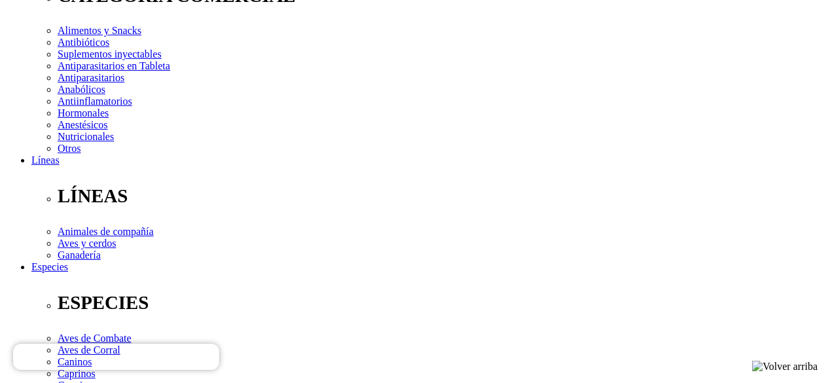
scroll to position [262, 0]
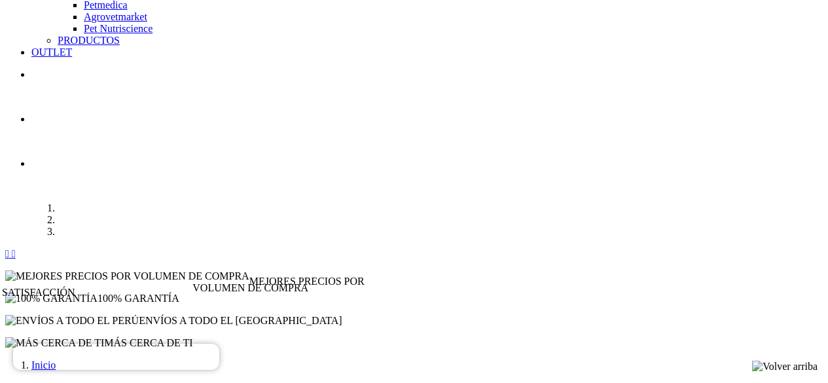
scroll to position [1374, 0]
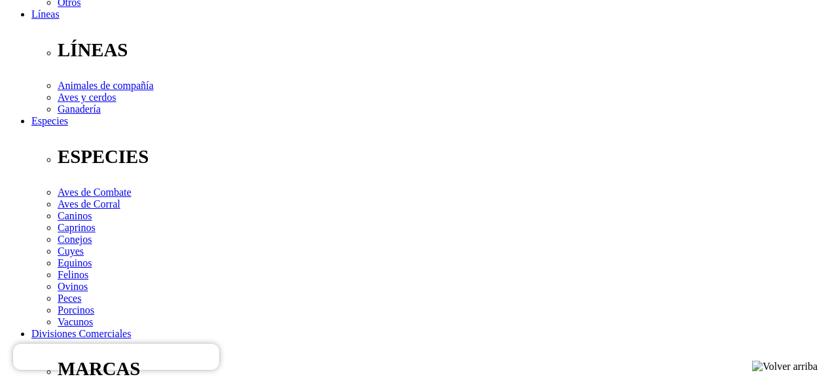
scroll to position [458, 0]
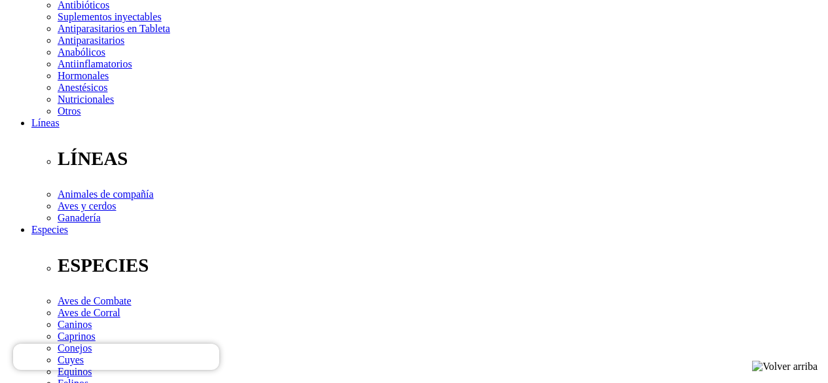
scroll to position [262, 0]
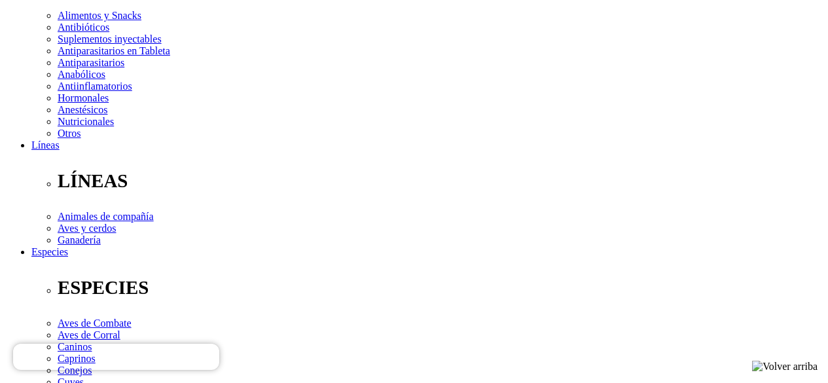
select select "4"
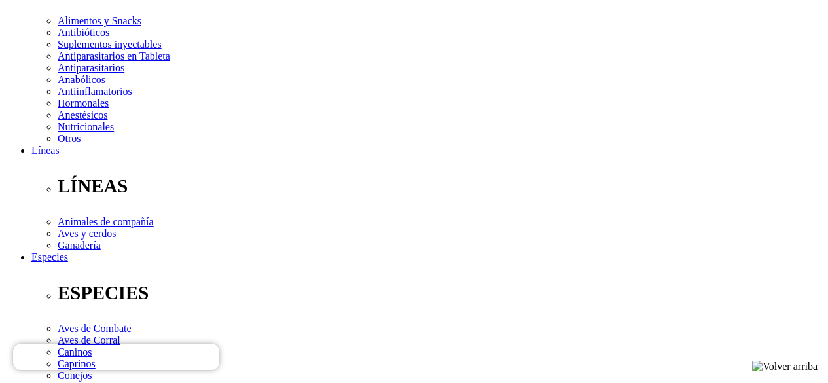
scroll to position [262, 0]
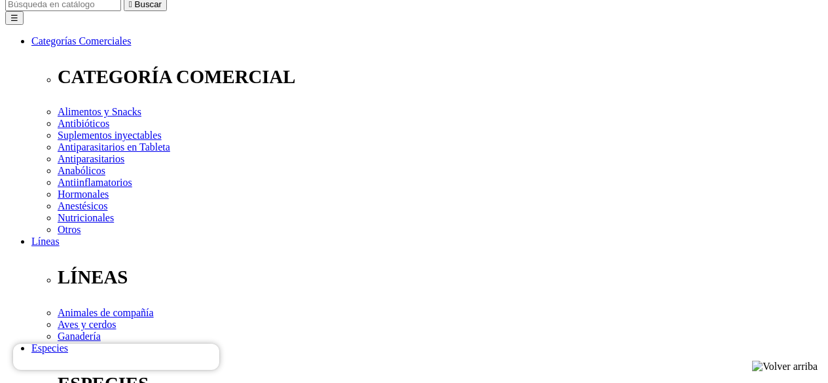
scroll to position [0, 0]
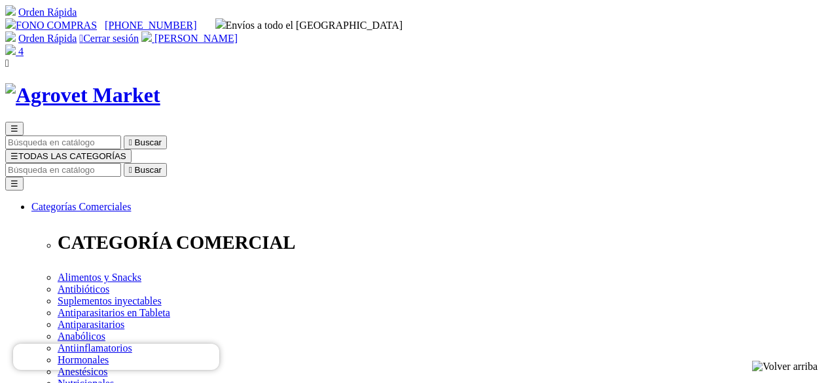
select select "4"
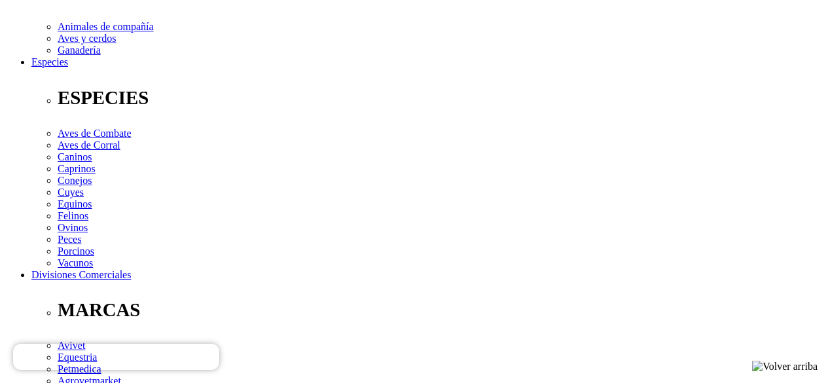
scroll to position [450, 0]
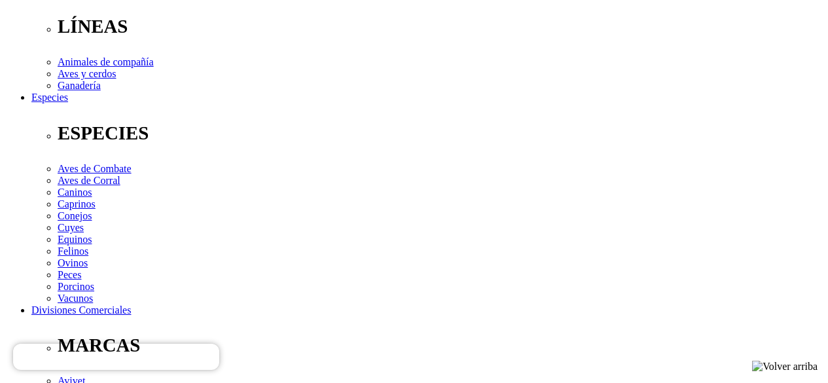
scroll to position [393, 0]
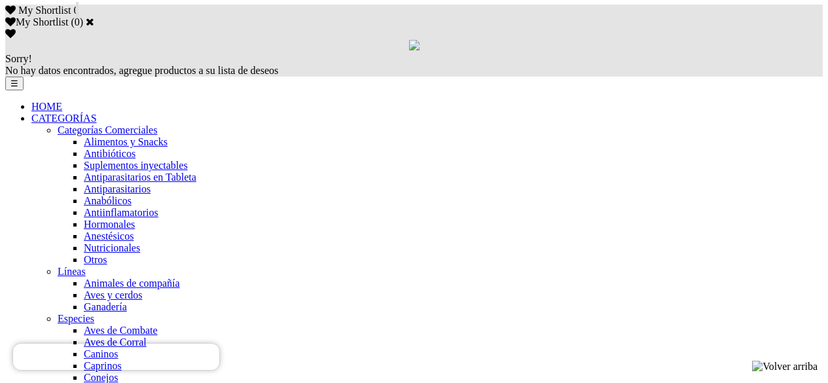
scroll to position [851, 0]
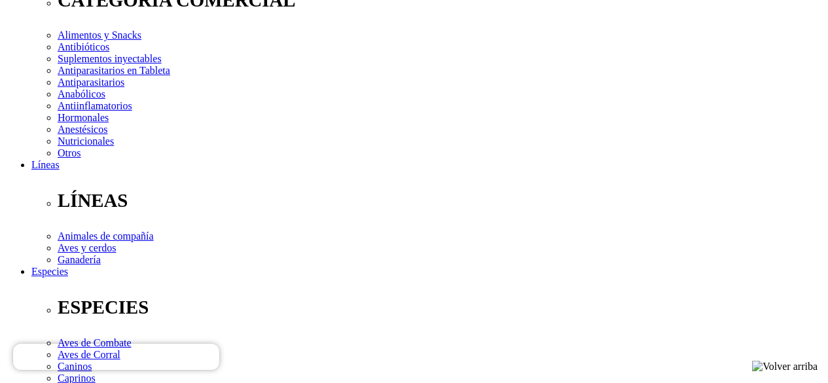
scroll to position [262, 0]
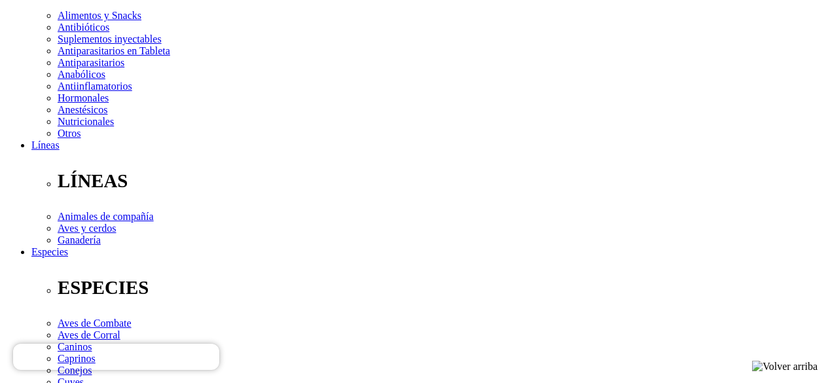
select select "43"
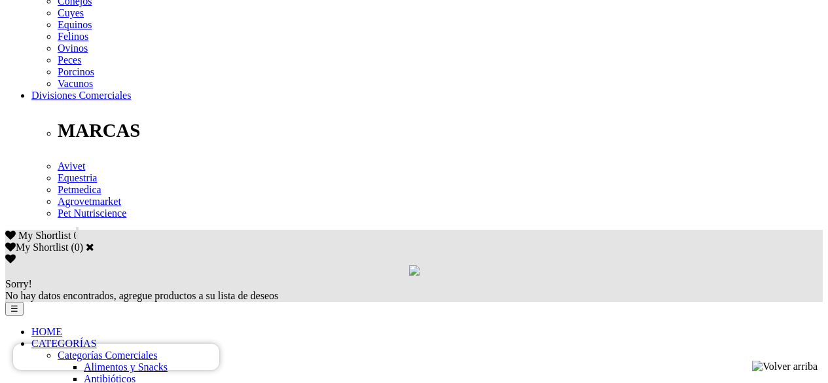
scroll to position [654, 0]
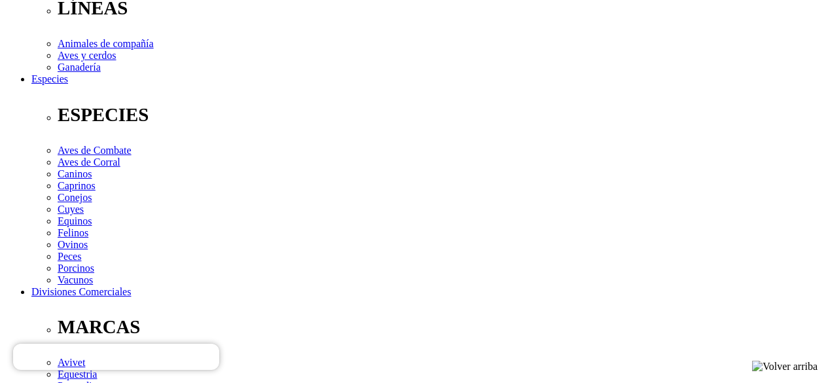
scroll to position [458, 0]
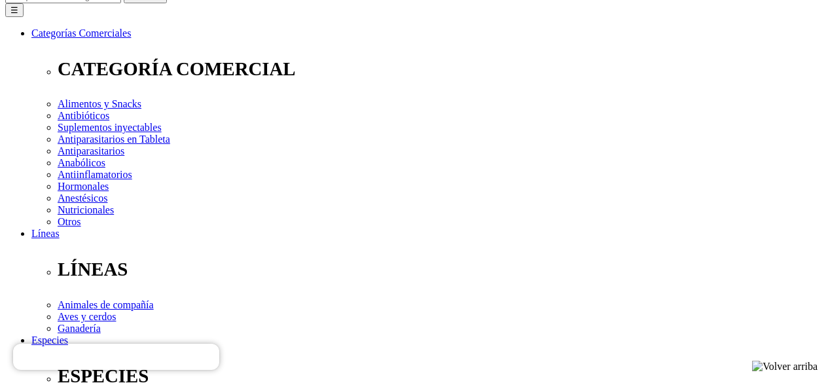
scroll to position [196, 0]
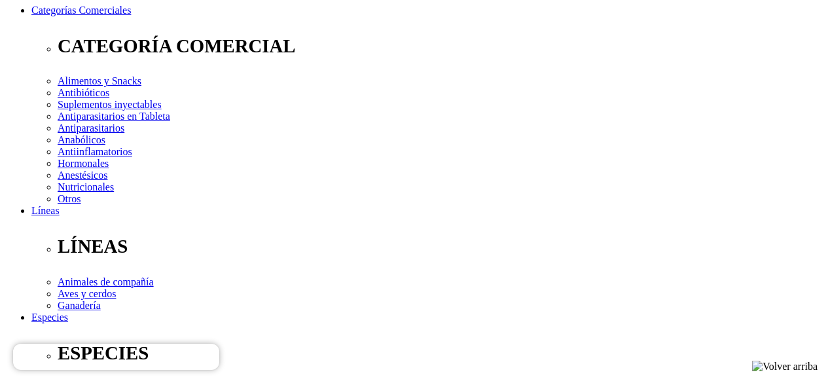
type input "1"
select select "3"
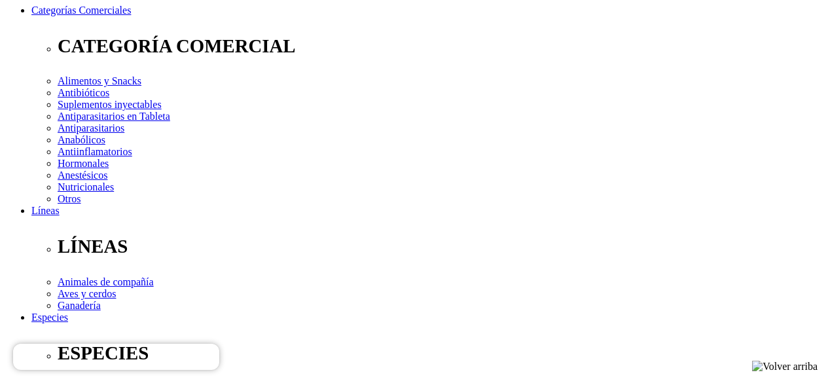
select select "3"
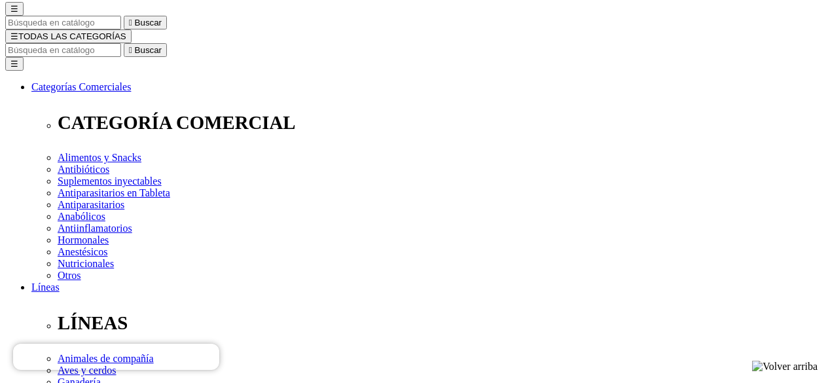
scroll to position [0, 0]
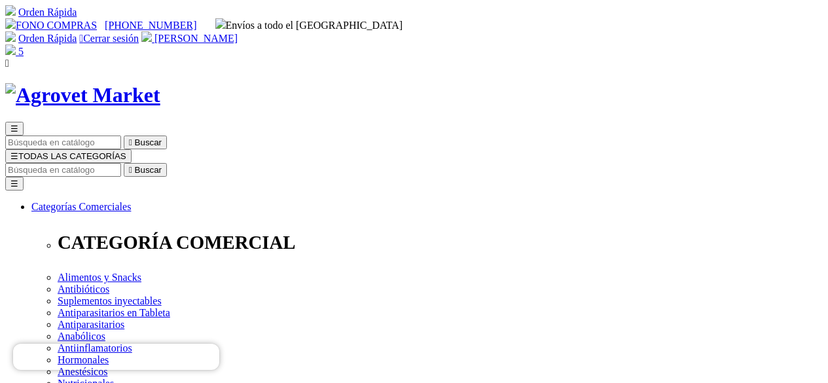
click at [16, 44] on img at bounding box center [10, 49] width 10 height 10
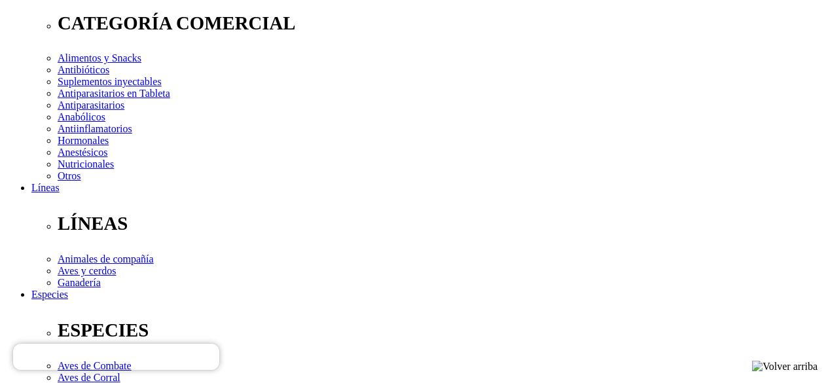
scroll to position [196, 0]
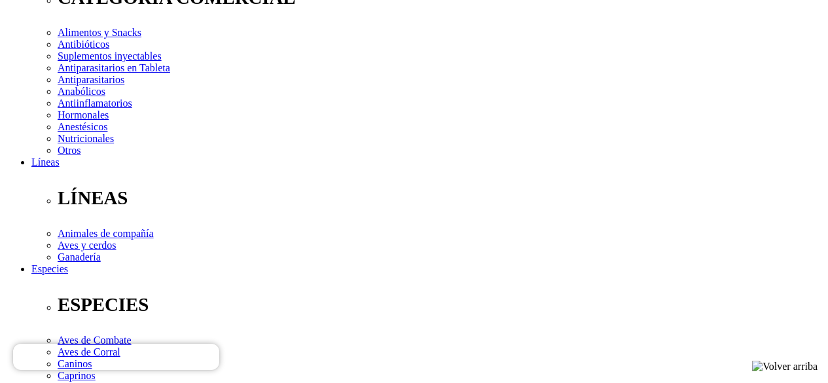
scroll to position [262, 0]
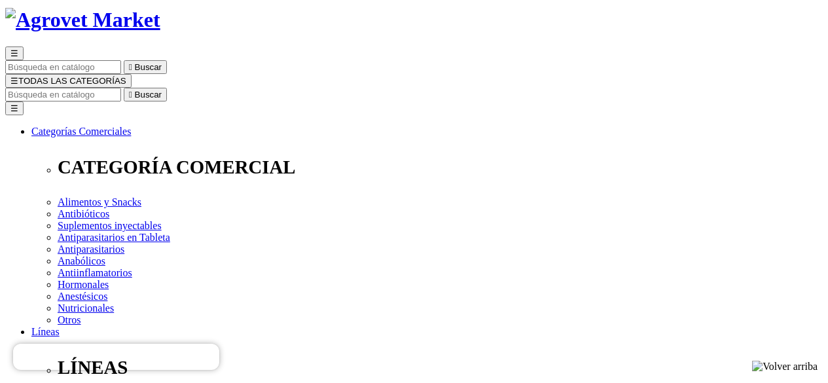
scroll to position [0, 0]
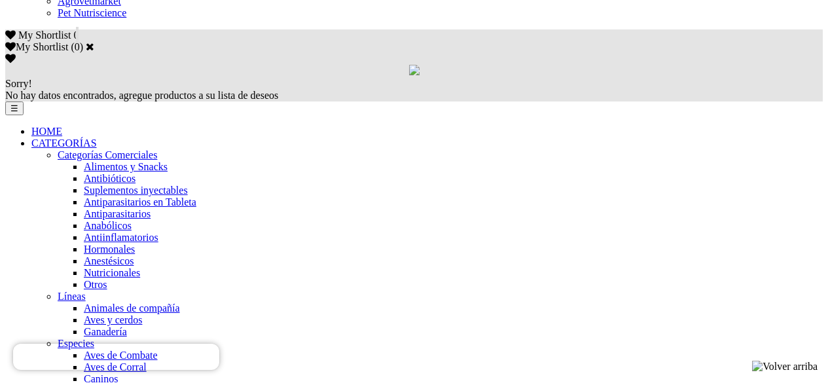
scroll to position [851, 0]
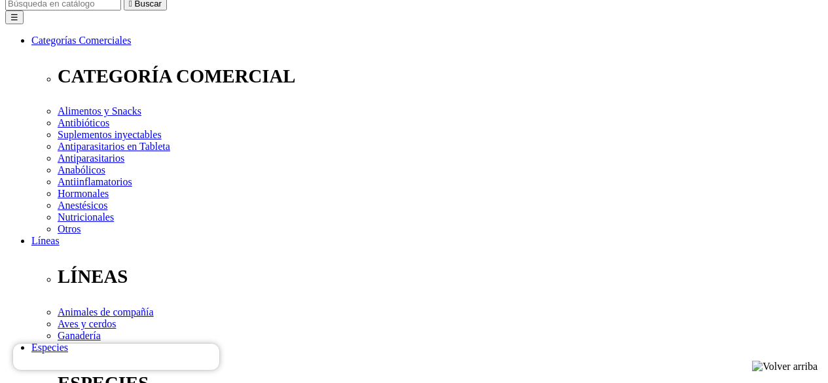
scroll to position [196, 0]
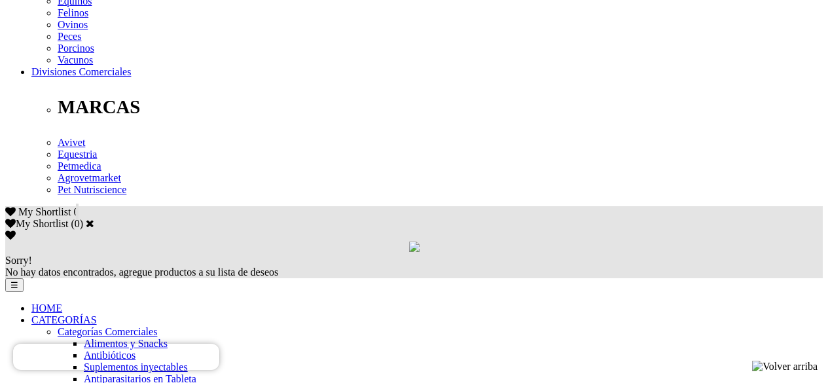
scroll to position [720, 0]
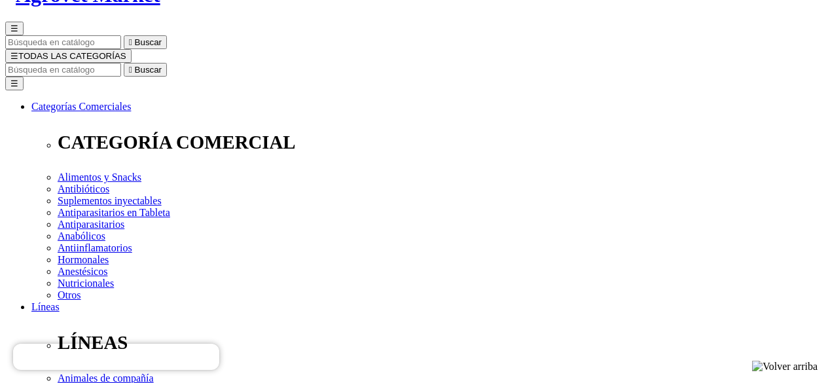
scroll to position [131, 0]
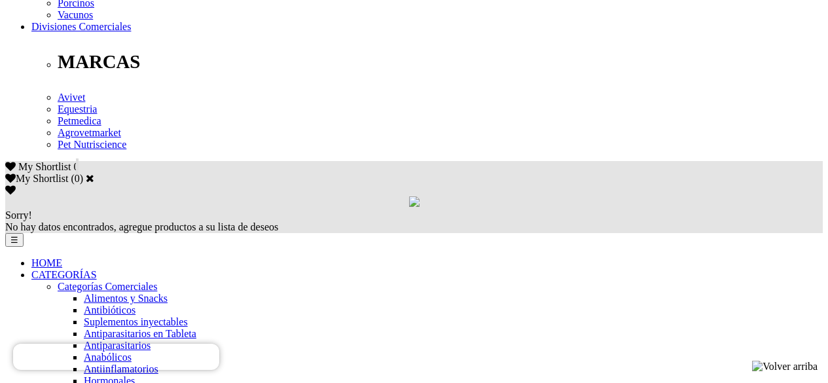
scroll to position [720, 0]
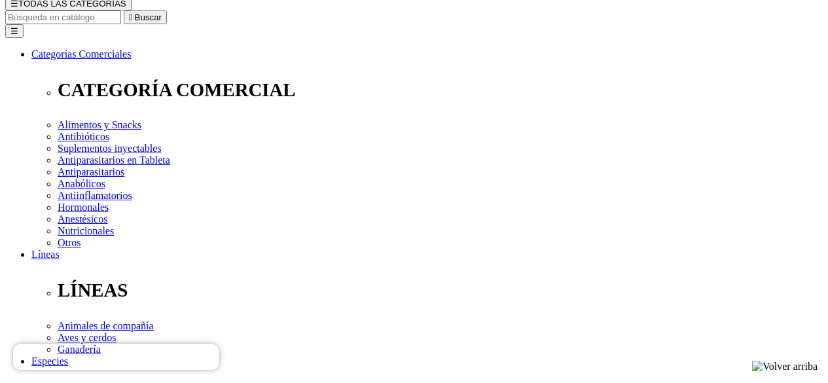
scroll to position [196, 0]
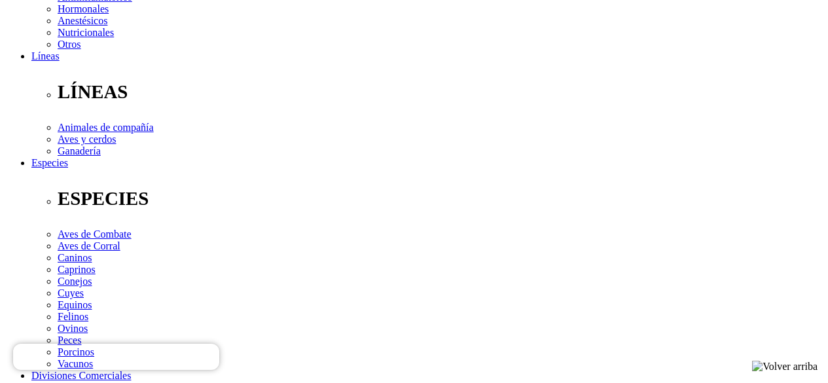
scroll to position [393, 0]
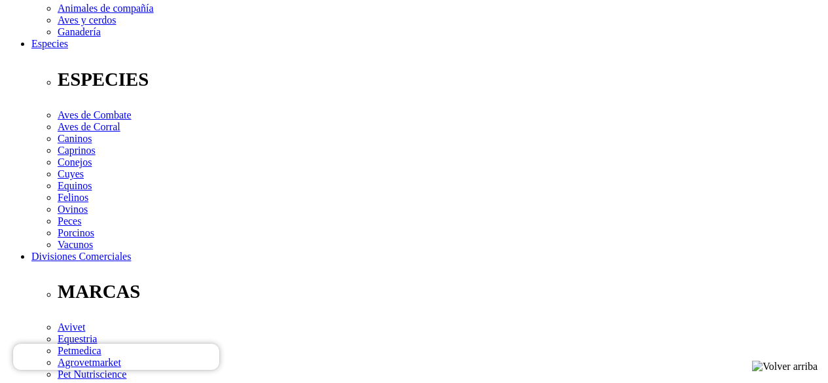
scroll to position [458, 0]
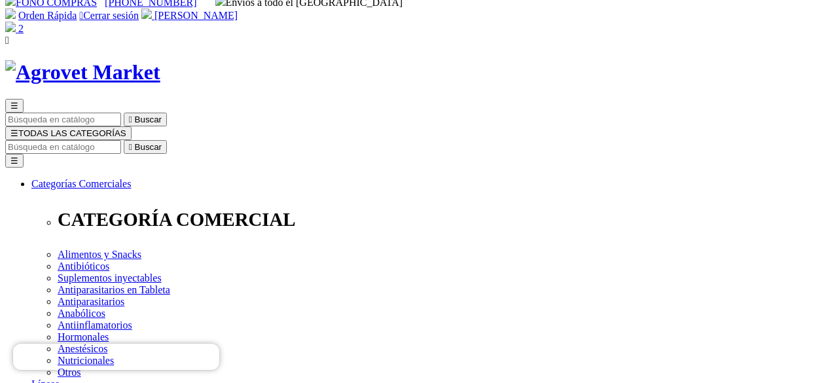
scroll to position [0, 0]
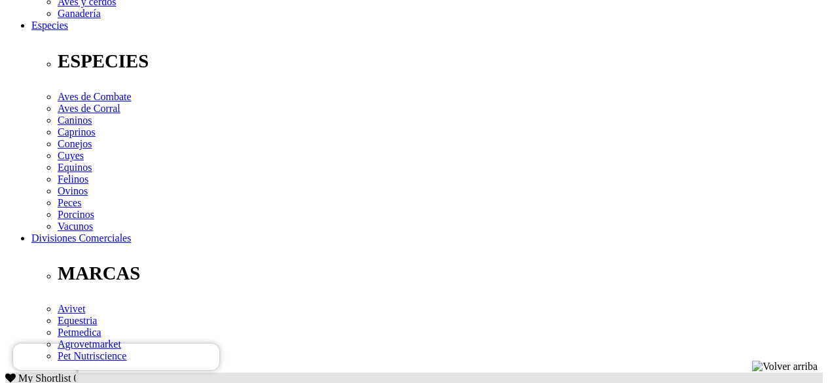
scroll to position [458, 0]
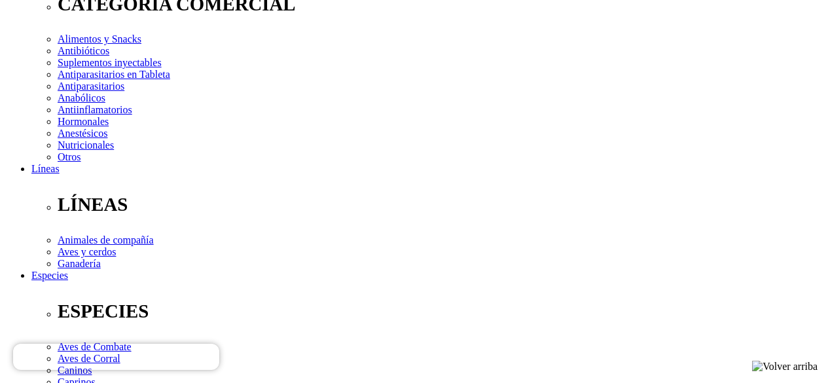
scroll to position [262, 0]
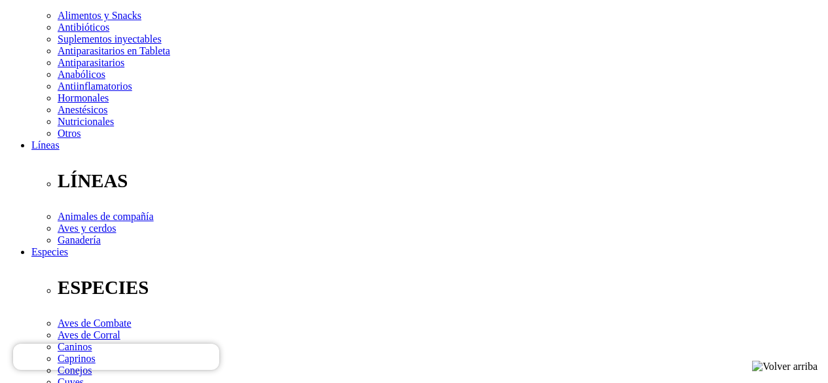
type input "2"
select select "100"
type input "2"
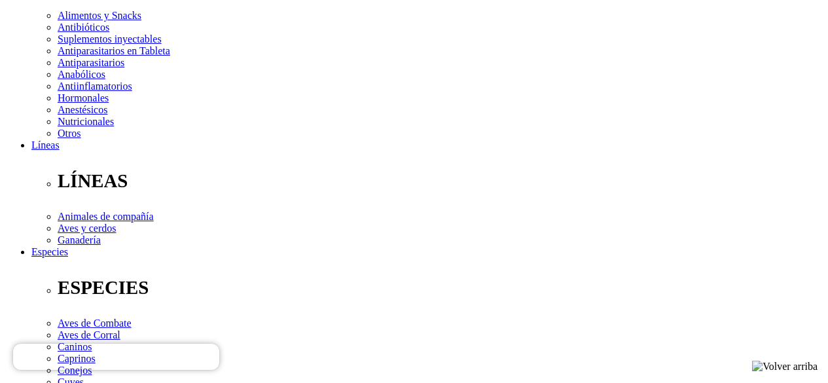
select select "101"
type input "1"
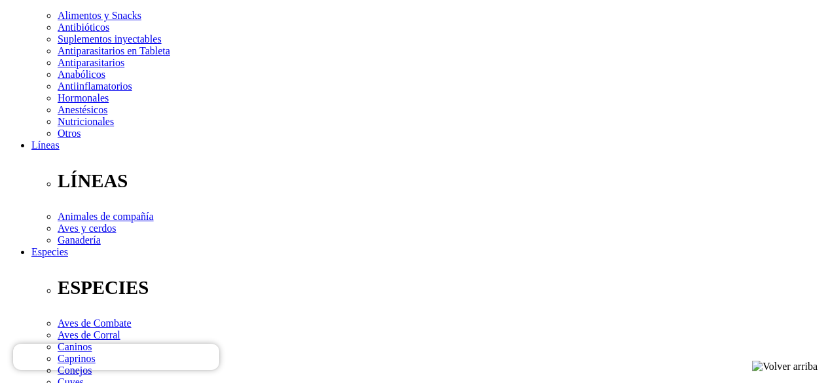
select select "101"
select select "100"
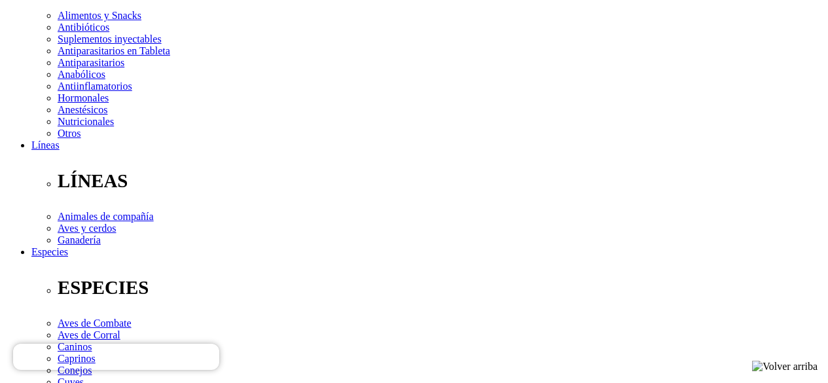
select select "100"
type input "2"
select select "100"
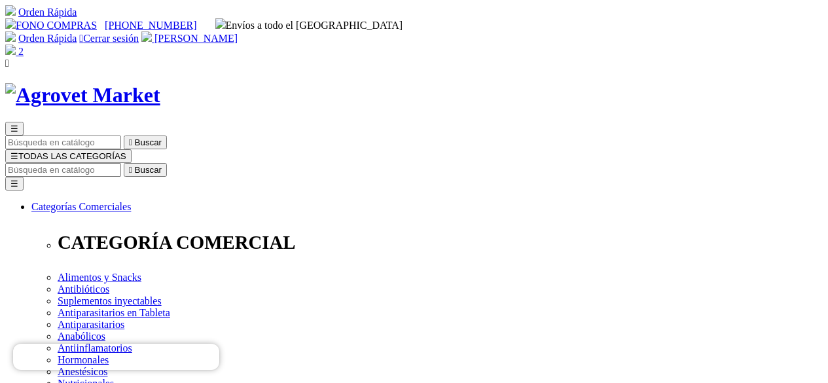
click at [132, 149] on button "☰ TODAS LAS CATEGORÍAS" at bounding box center [68, 156] width 126 height 14
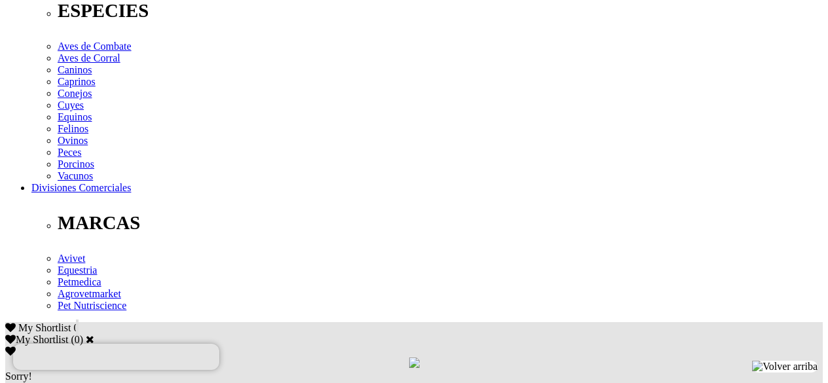
scroll to position [523, 0]
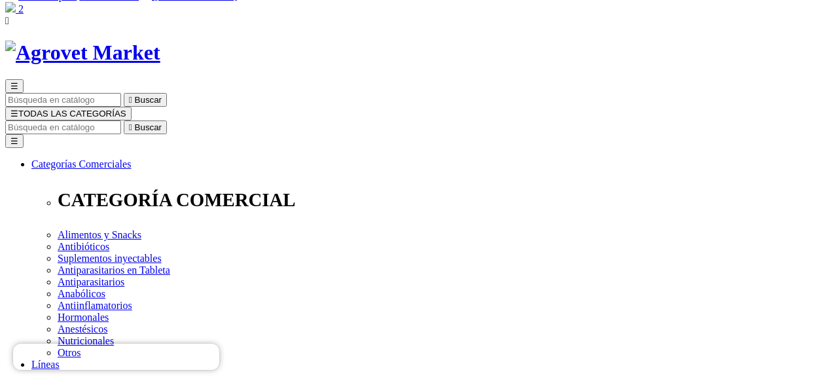
scroll to position [65, 0]
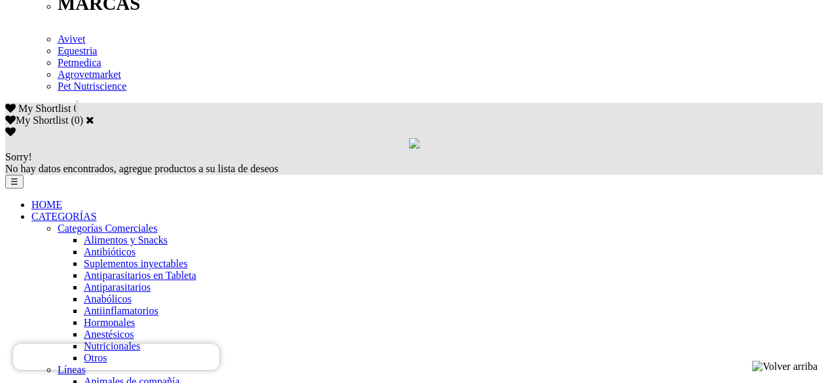
scroll to position [720, 0]
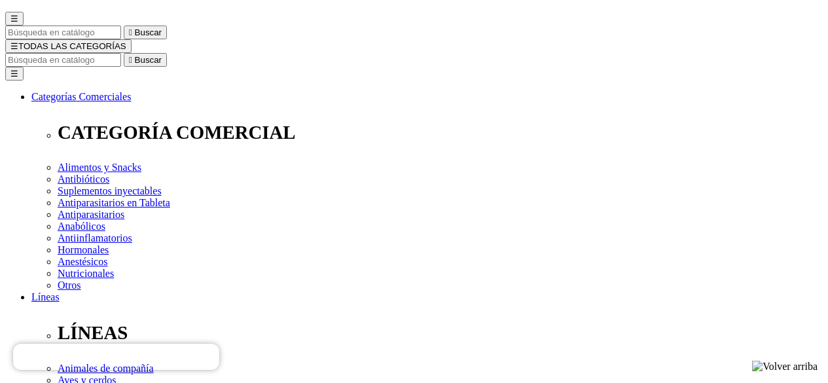
scroll to position [131, 0]
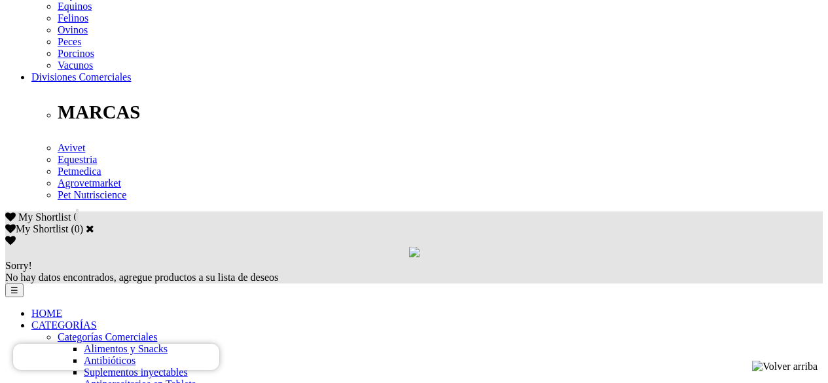
scroll to position [654, 0]
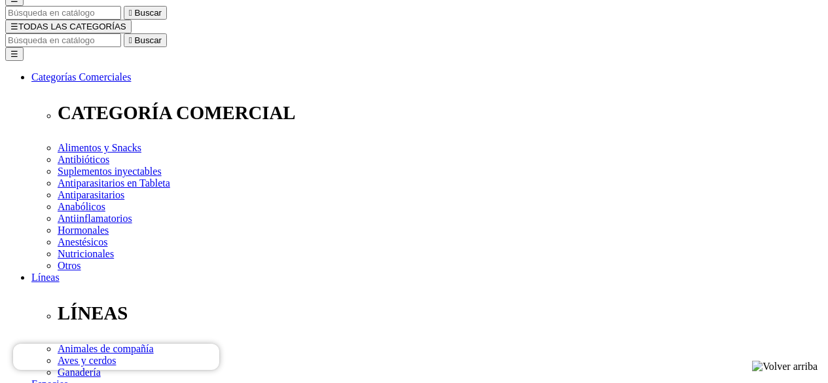
scroll to position [196, 0]
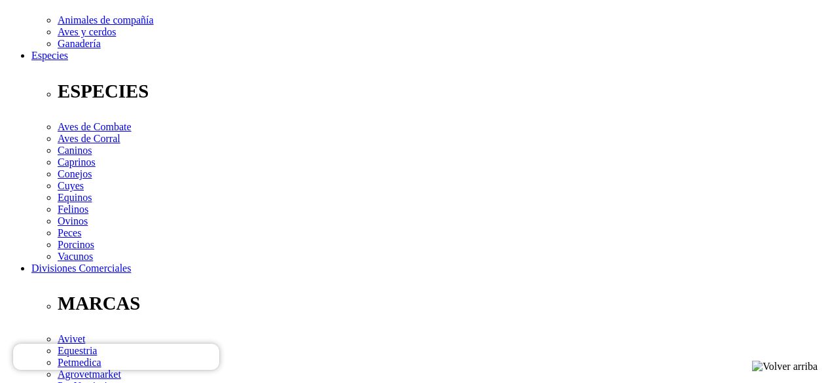
scroll to position [393, 0]
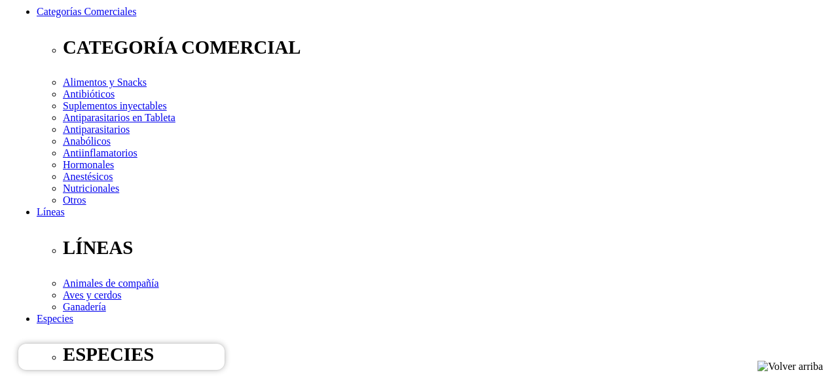
scroll to position [196, 0]
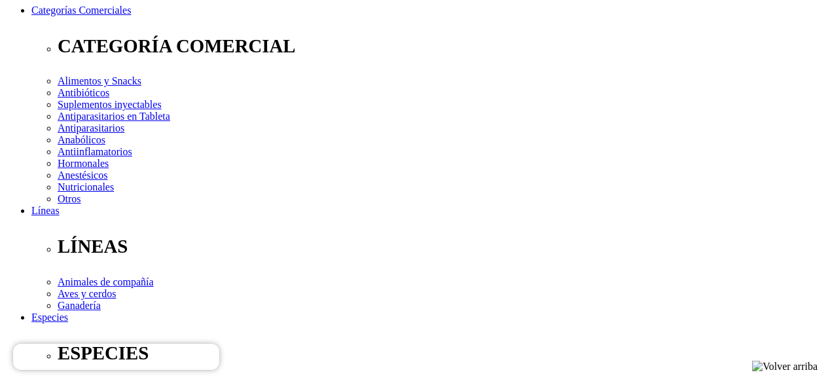
select select "72"
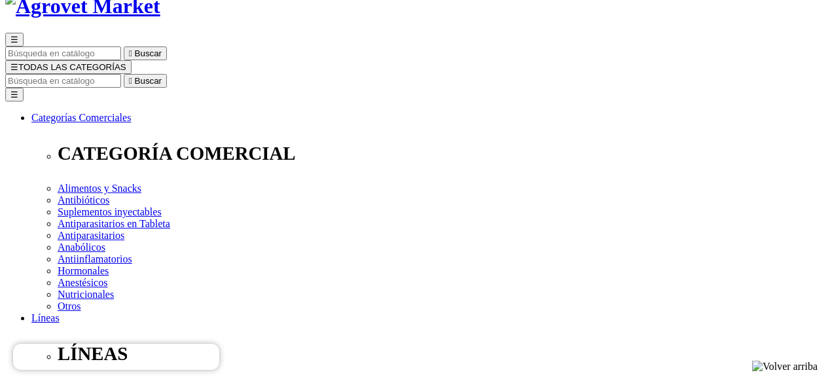
scroll to position [65, 0]
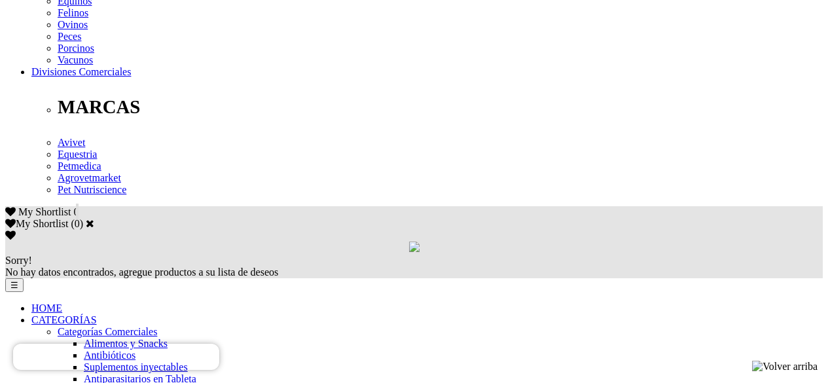
scroll to position [720, 0]
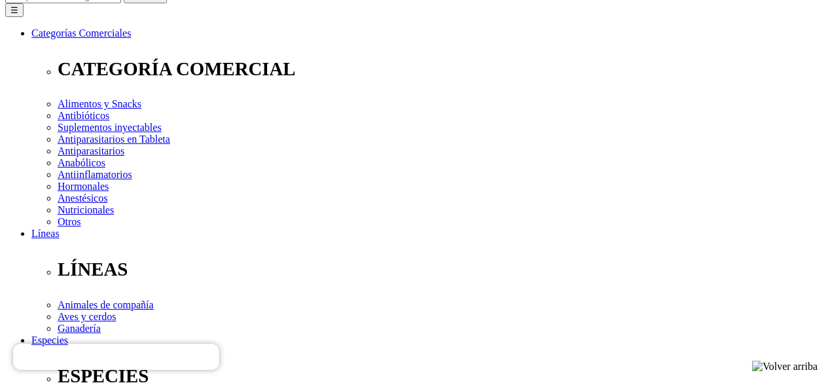
scroll to position [196, 0]
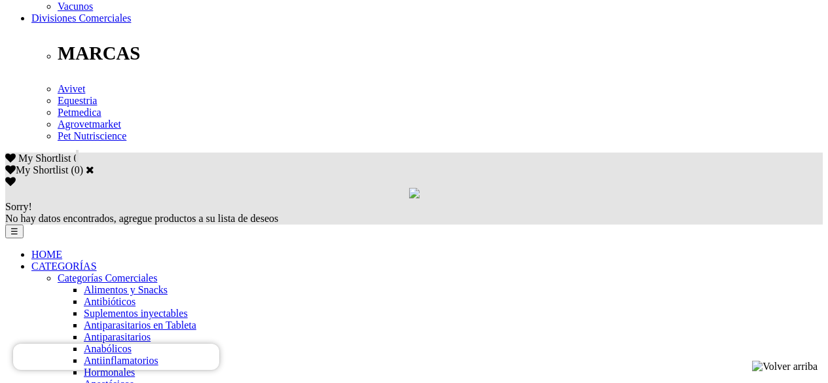
scroll to position [720, 0]
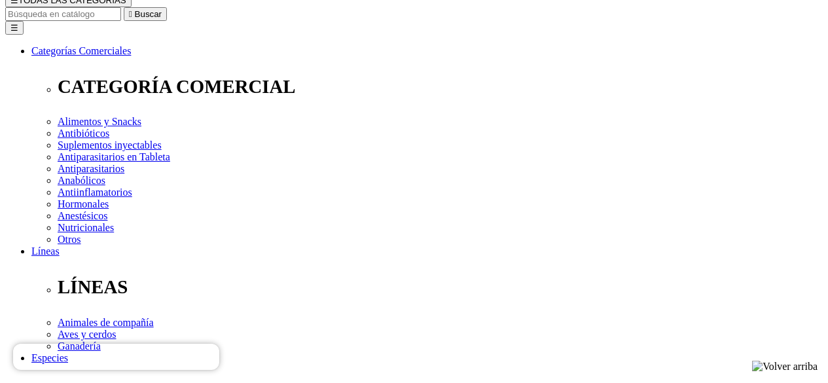
scroll to position [196, 0]
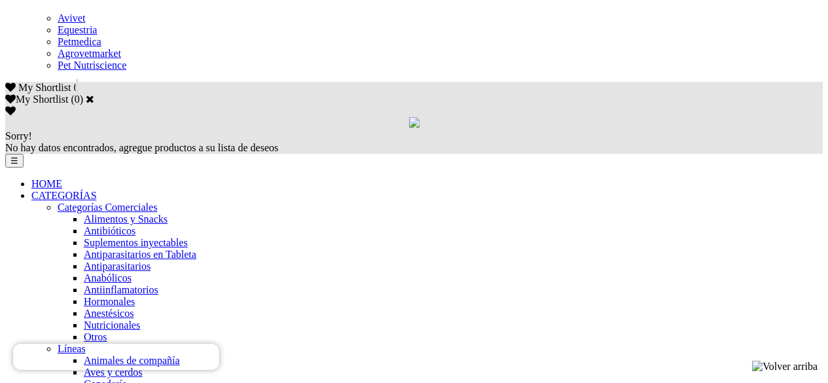
scroll to position [785, 0]
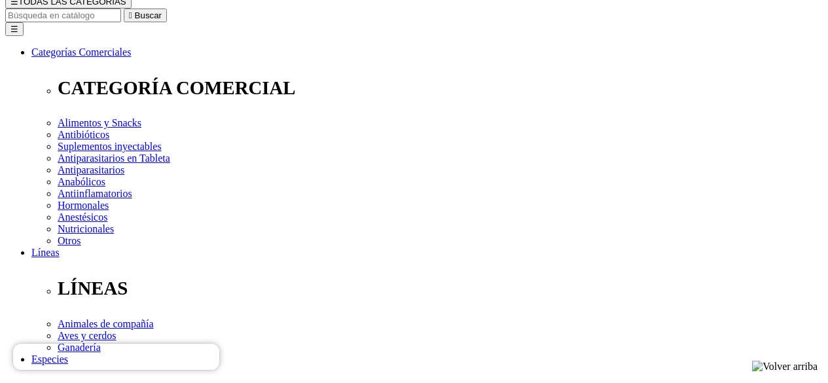
scroll to position [196, 0]
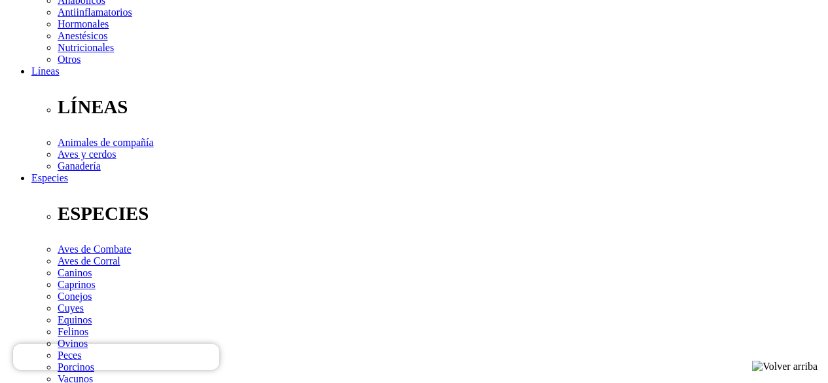
scroll to position [393, 0]
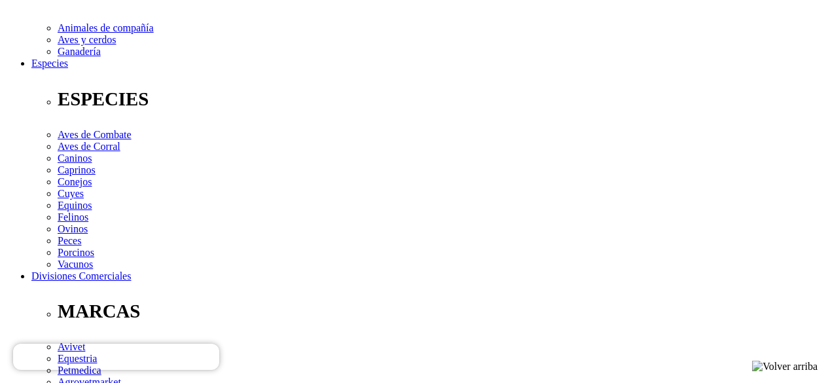
scroll to position [458, 0]
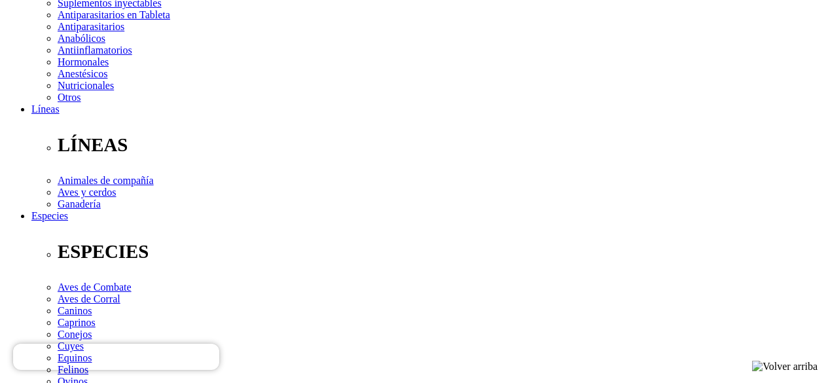
scroll to position [327, 0]
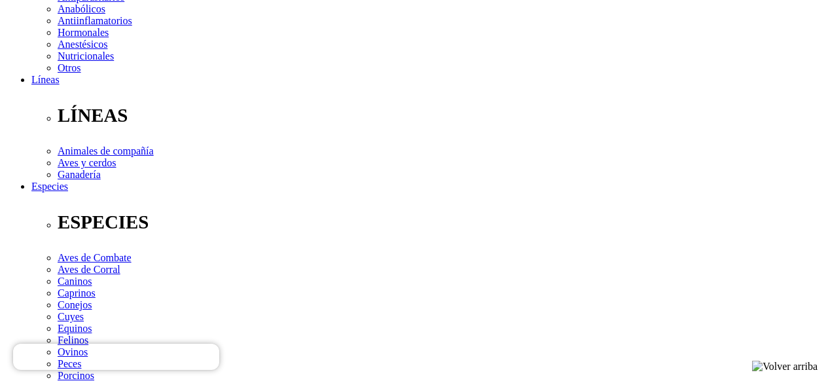
select select "3"
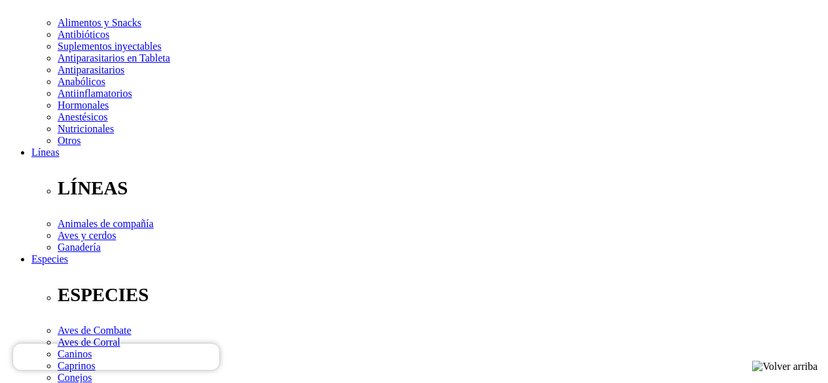
select select "3"
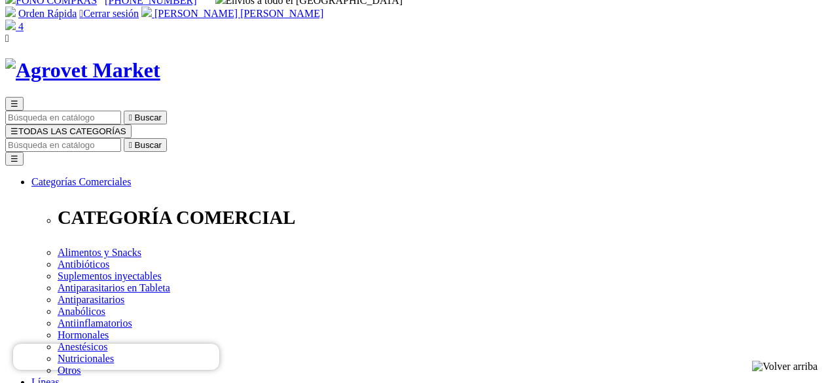
scroll to position [0, 0]
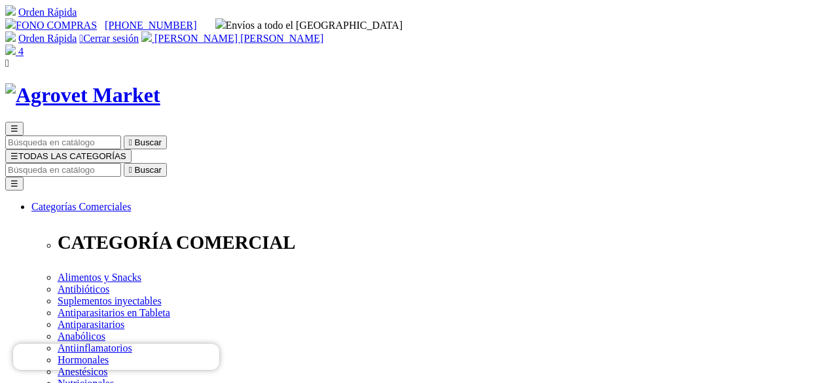
click at [652, 31] on div "Orden Rápida  Cerrar sesión José Antonio Zavala Castillo" at bounding box center [413, 37] width 817 height 13
click at [323, 33] on span "[PERSON_NAME]" at bounding box center [238, 38] width 169 height 11
click at [16, 44] on img at bounding box center [10, 49] width 10 height 10
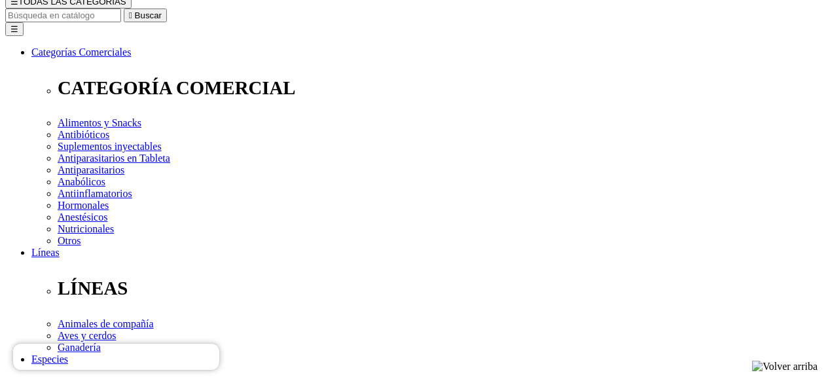
scroll to position [131, 0]
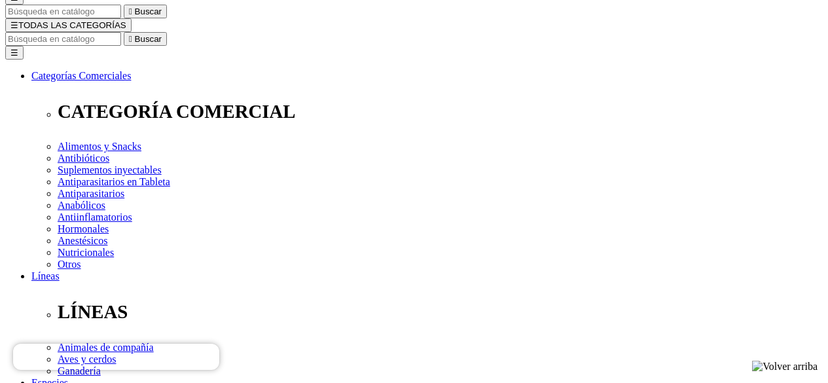
type input "2"
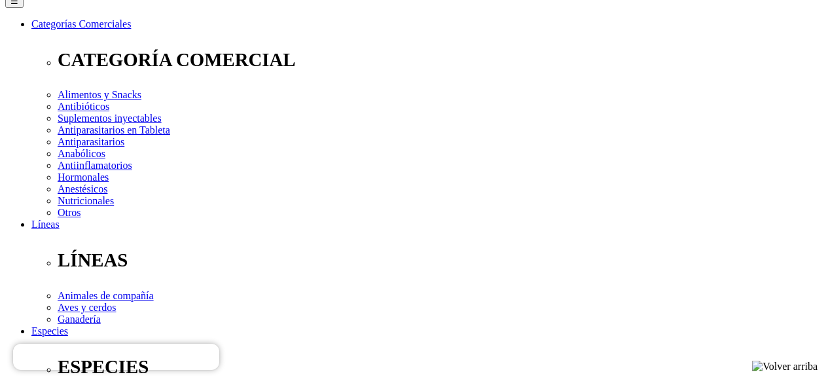
scroll to position [196, 0]
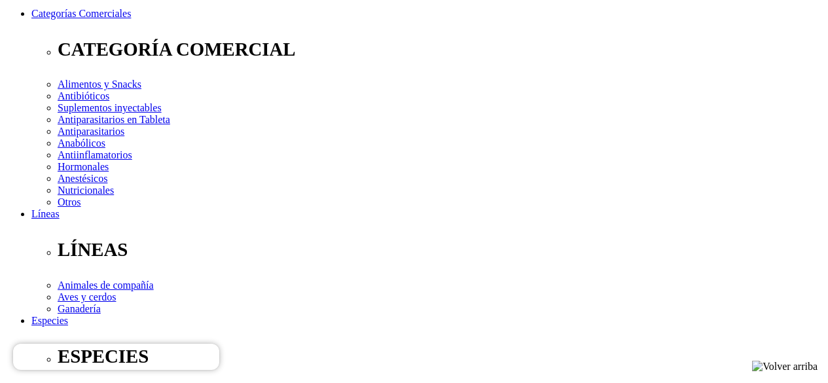
scroll to position [262, 0]
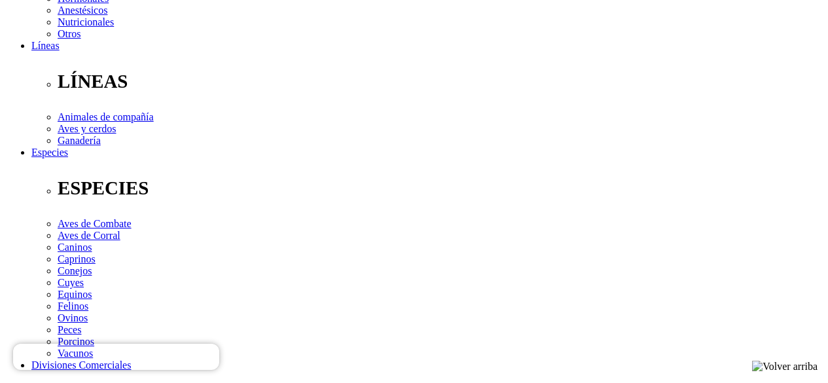
scroll to position [364, 0]
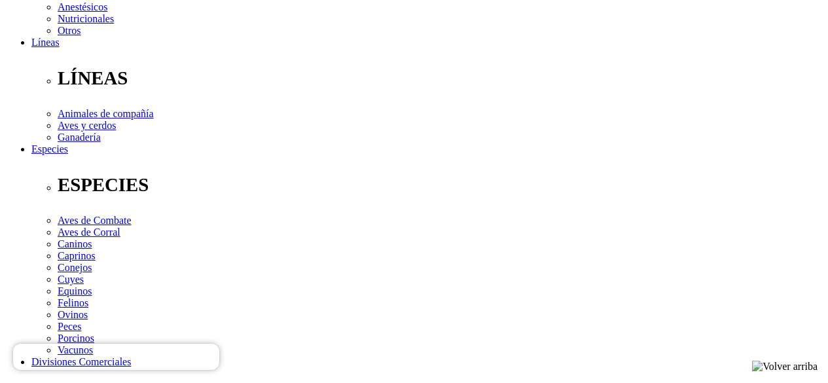
type textarea "En caseta solicitar comunicarse con el propietario torre 7 depto 603 , que el c…"
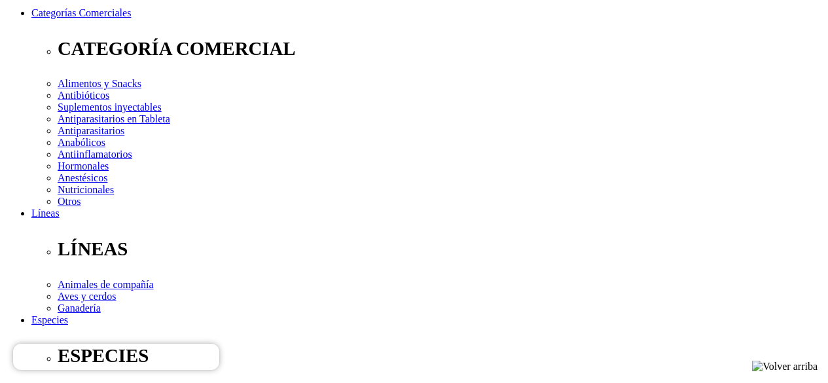
scroll to position [196, 0]
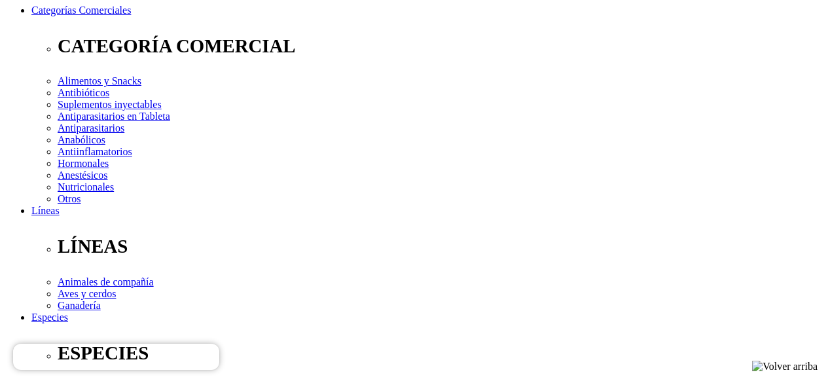
checkbox input "true"
radio input "true"
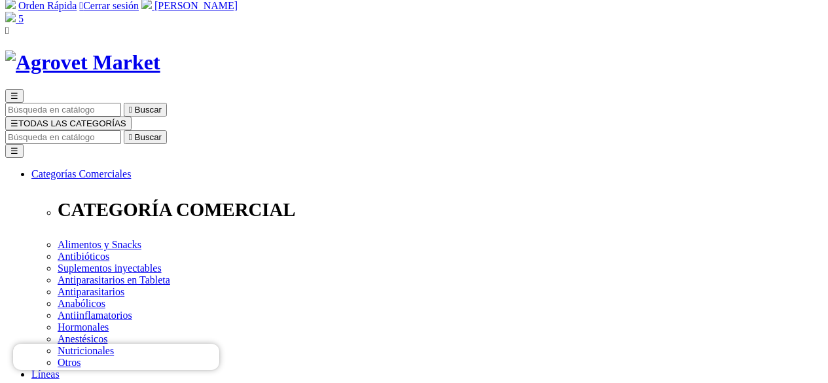
scroll to position [5, 0]
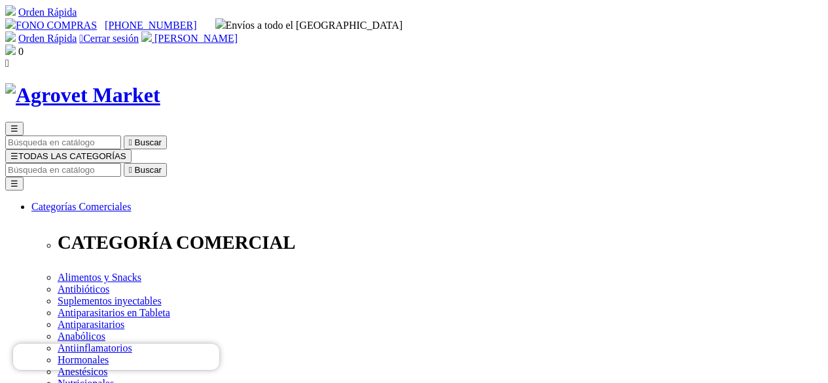
click at [16, 44] on img at bounding box center [10, 49] width 10 height 10
click at [238, 33] on span "[PERSON_NAME]" at bounding box center [195, 38] width 83 height 11
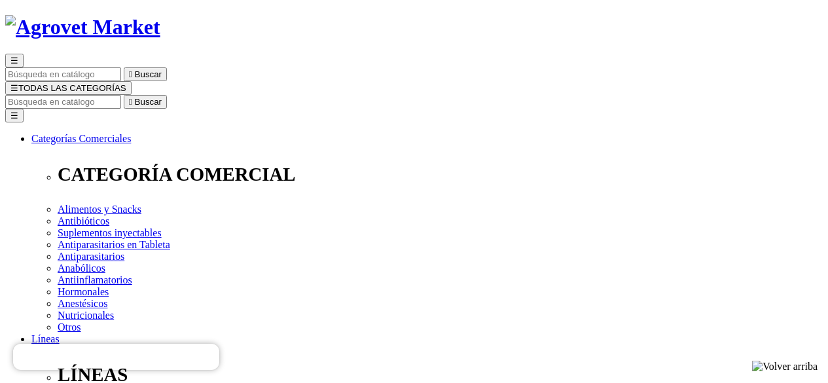
scroll to position [65, 0]
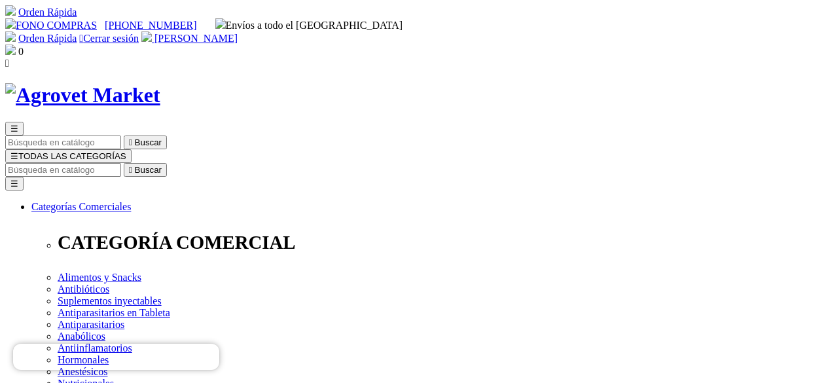
click at [16, 44] on img at bounding box center [10, 49] width 10 height 10
click at [238, 33] on span "[PERSON_NAME]" at bounding box center [195, 38] width 83 height 11
click at [77, 33] on link "Orden Rápida" at bounding box center [47, 38] width 58 height 11
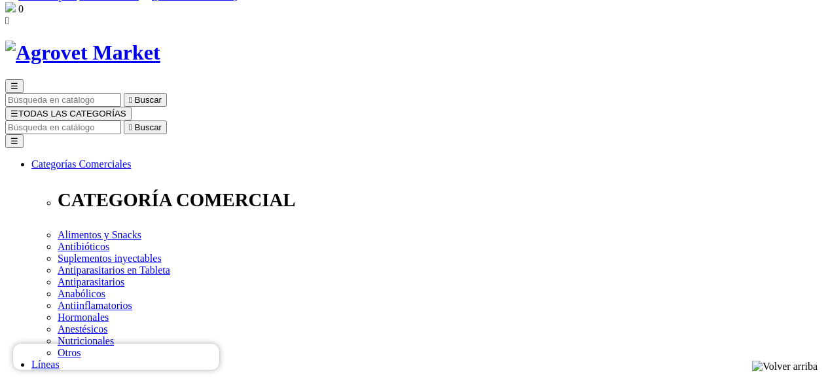
scroll to position [65, 0]
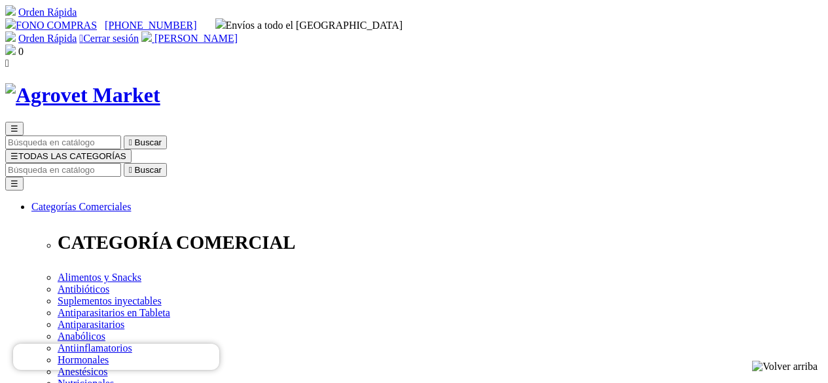
click at [238, 33] on span "[PERSON_NAME]" at bounding box center [195, 38] width 83 height 11
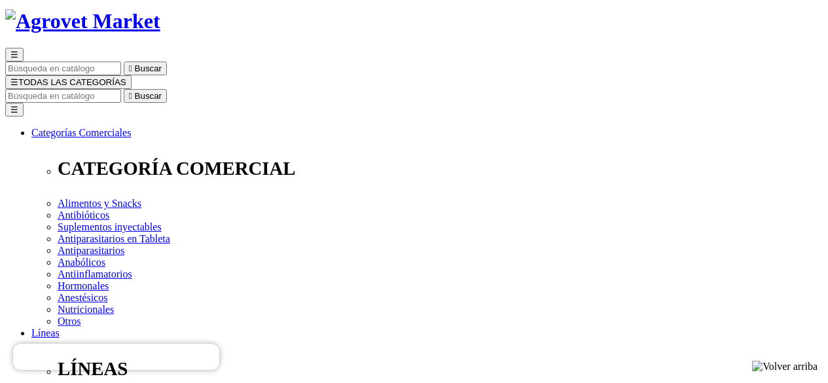
scroll to position [131, 0]
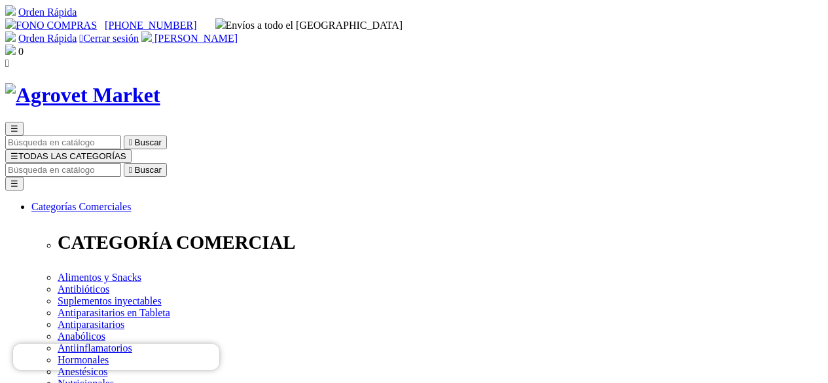
click at [16, 44] on img at bounding box center [10, 49] width 10 height 10
click at [238, 33] on span "[PERSON_NAME]" at bounding box center [195, 38] width 83 height 11
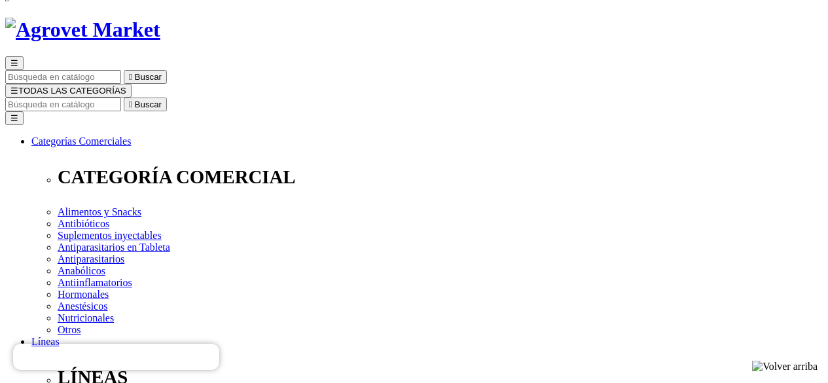
scroll to position [131, 0]
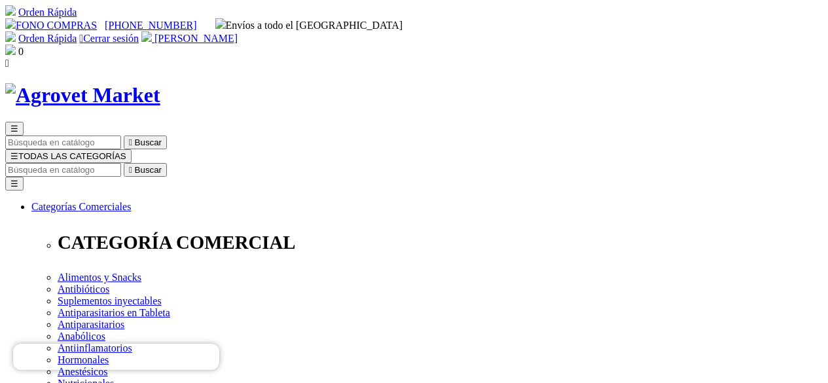
click at [667, 31] on div "Orden Rápida  Cerrar sesión José Antonio Zavala Castillo" at bounding box center [413, 37] width 817 height 13
click at [238, 33] on span "[PERSON_NAME]" at bounding box center [195, 38] width 83 height 11
select select "DNI"
select select "Criador_de_gallos"
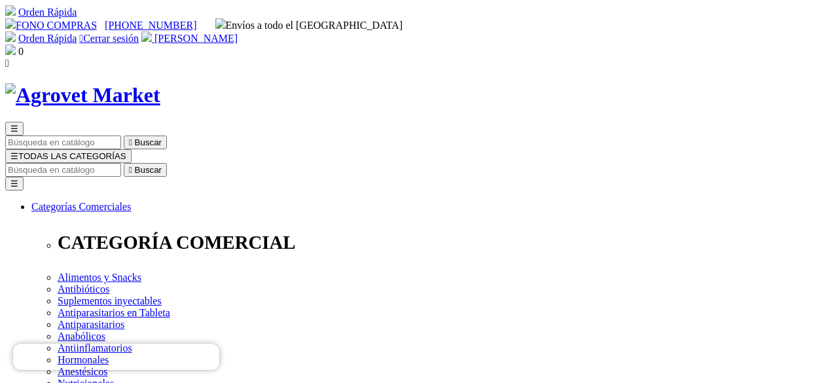
click at [671, 31] on div "Orden Rápida  Cerrar sesión José Antonio Zavala Castillo" at bounding box center [413, 37] width 817 height 13
click at [16, 44] on img at bounding box center [10, 49] width 10 height 10
click at [238, 33] on span "[PERSON_NAME]" at bounding box center [195, 38] width 83 height 11
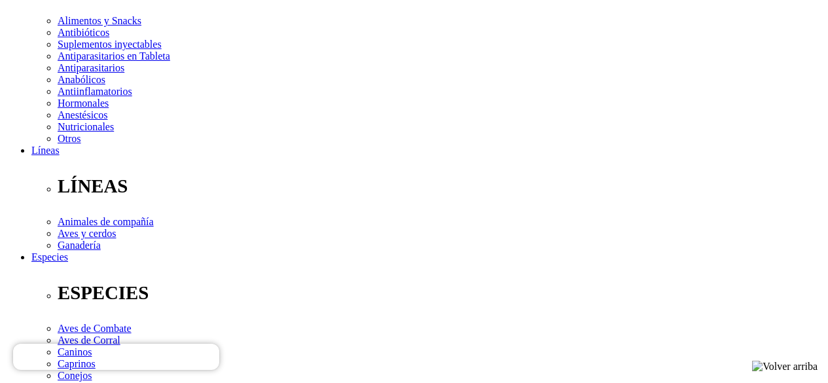
scroll to position [332, 0]
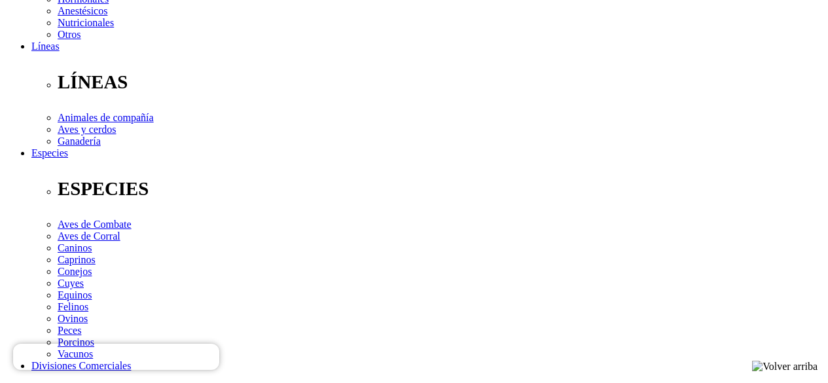
scroll to position [299, 0]
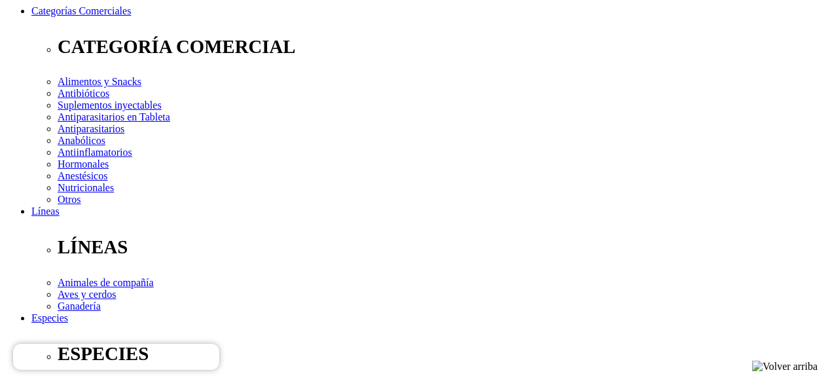
scroll to position [196, 0]
checkbox input "true"
radio input "true"
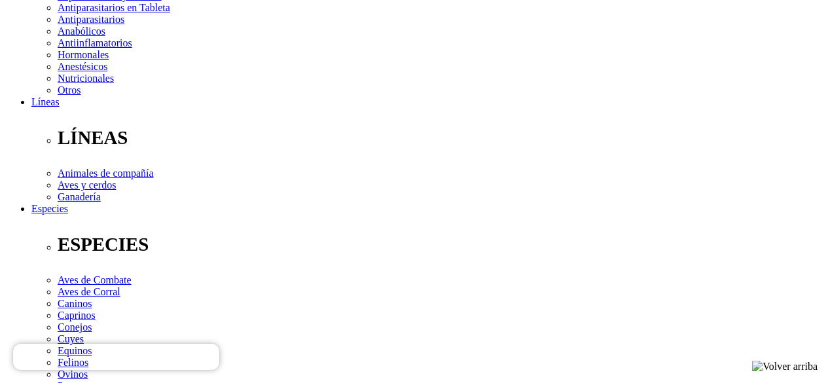
scroll to position [327, 0]
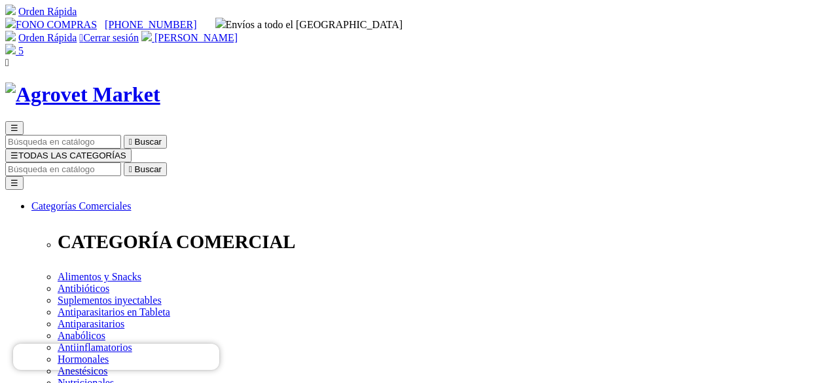
scroll to position [0, 0]
